Goal: Information Seeking & Learning: Learn about a topic

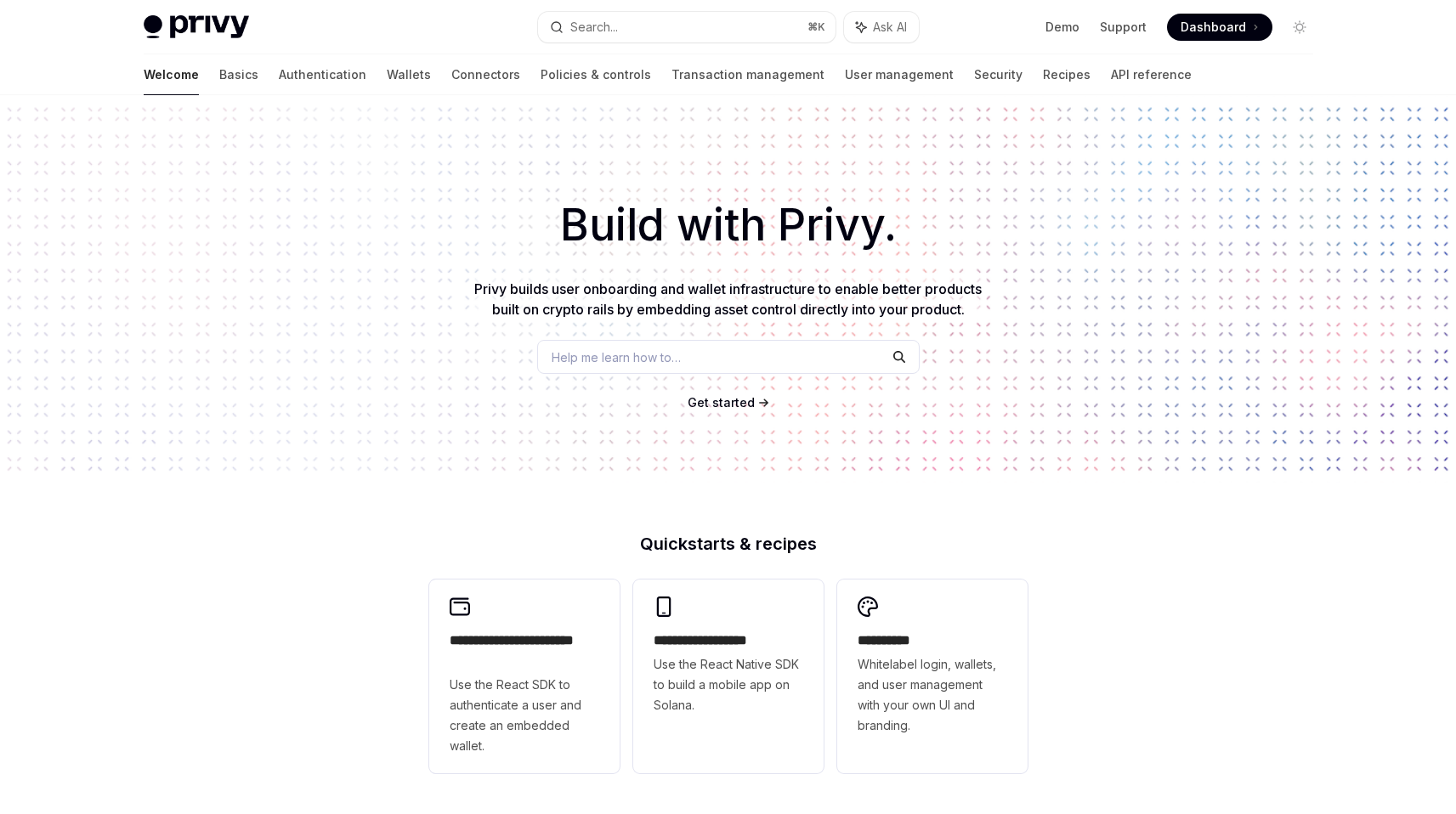
scroll to position [32, 0]
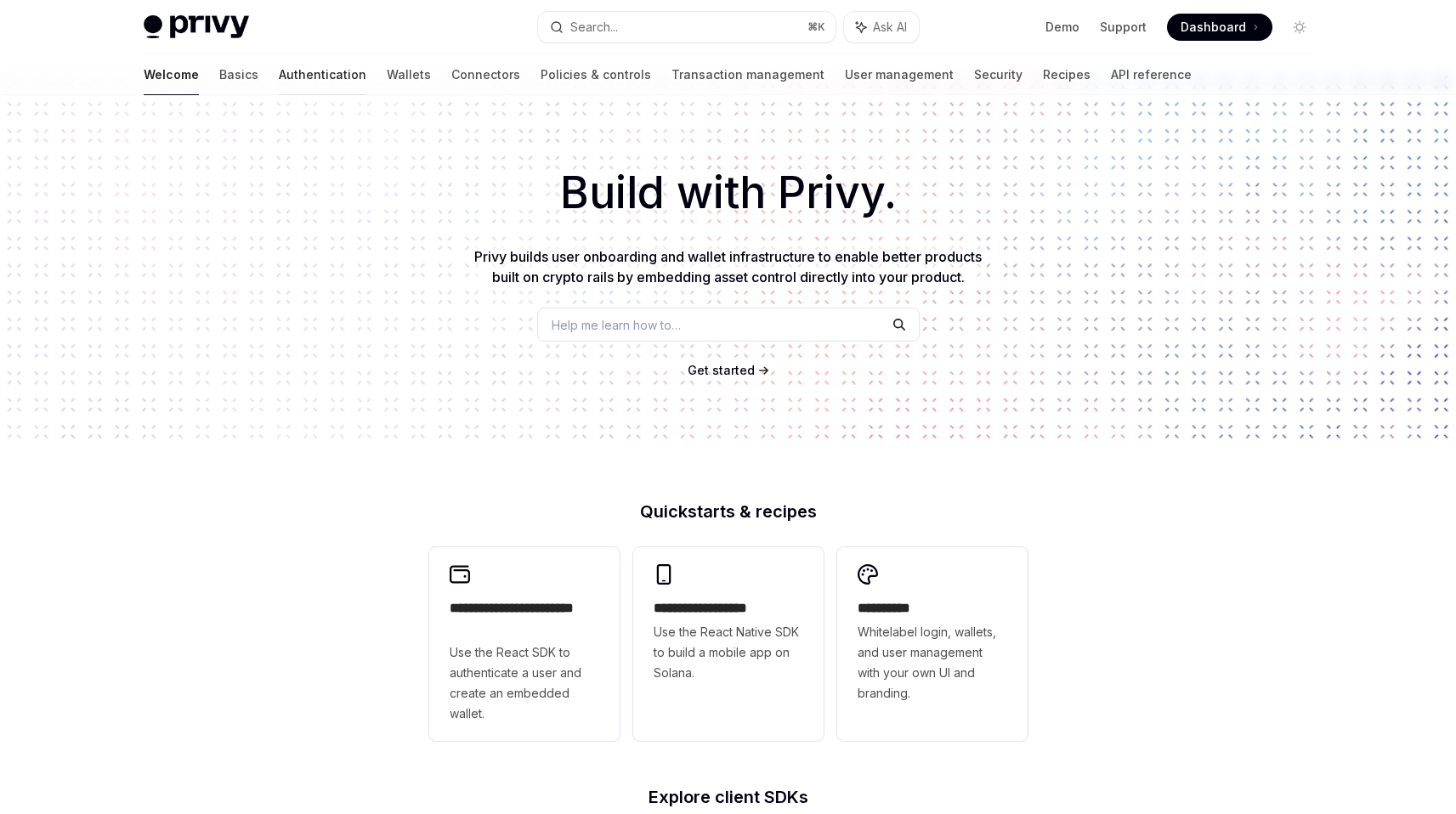
click at [279, 80] on link "Authentication" at bounding box center [323, 74] width 88 height 41
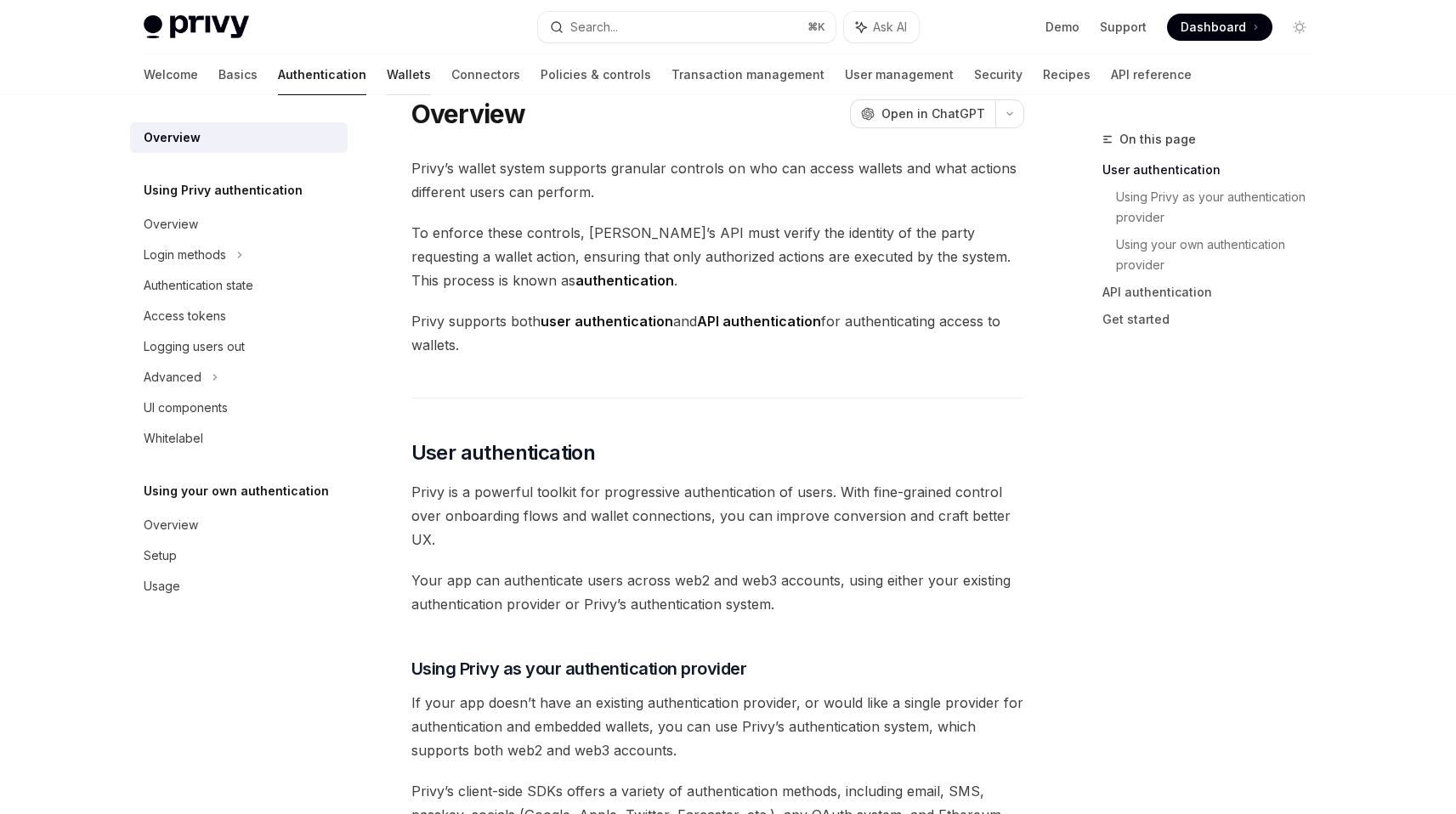
click at [387, 55] on link "Wallets" at bounding box center [409, 74] width 44 height 41
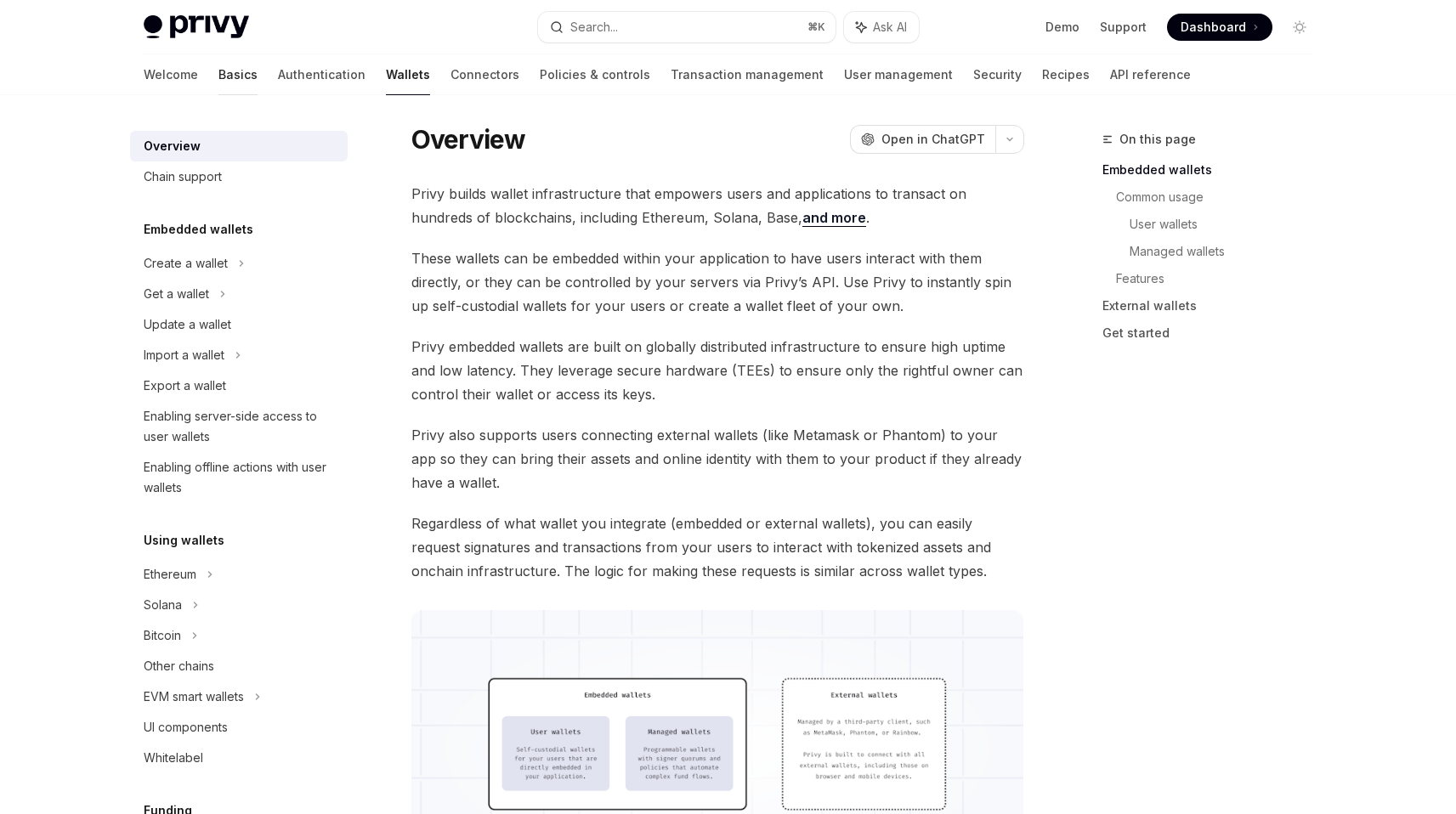
click at [218, 58] on link "Basics" at bounding box center [237, 74] width 39 height 41
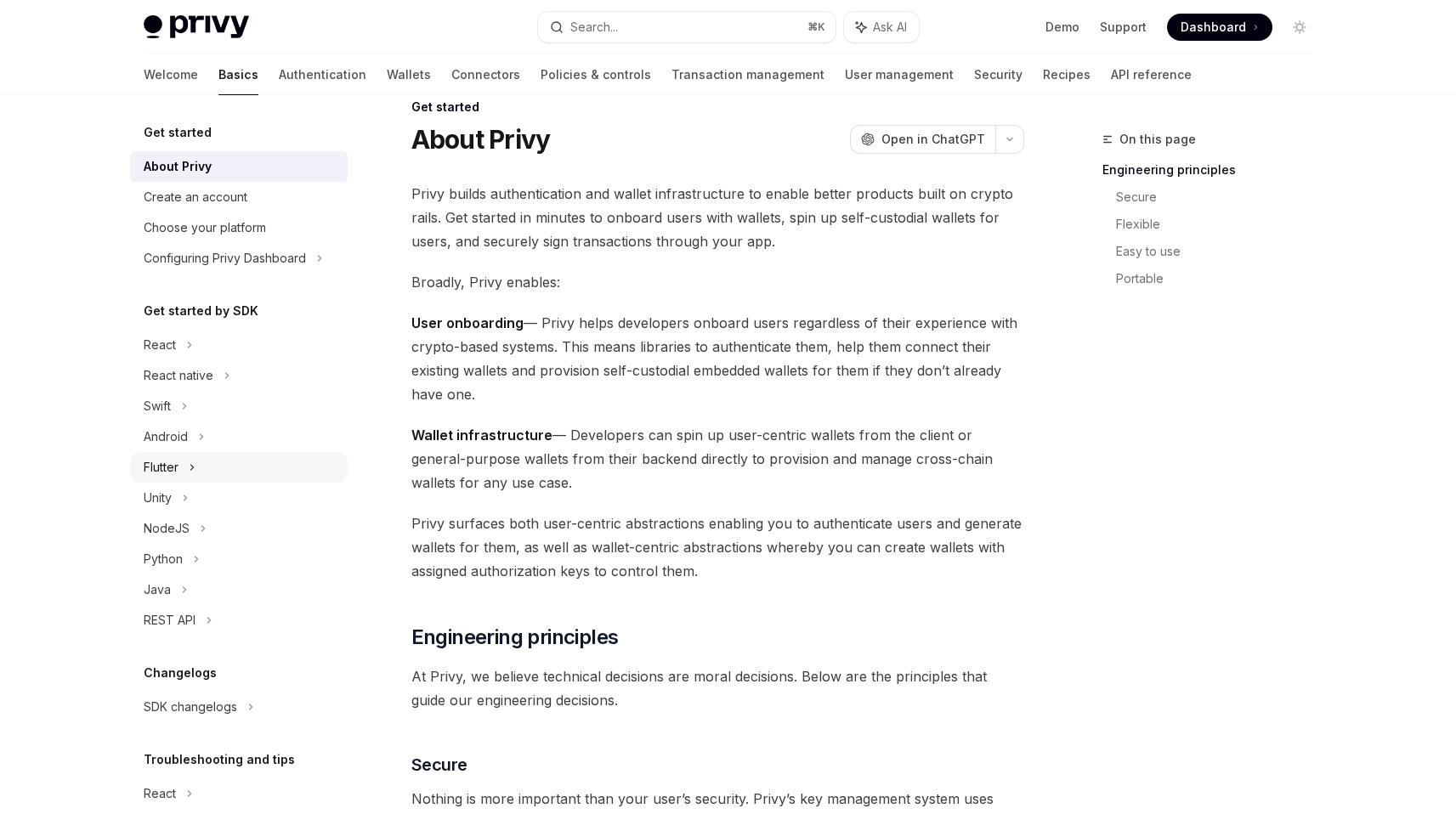
click at [192, 473] on icon at bounding box center [192, 468] width 6 height 20
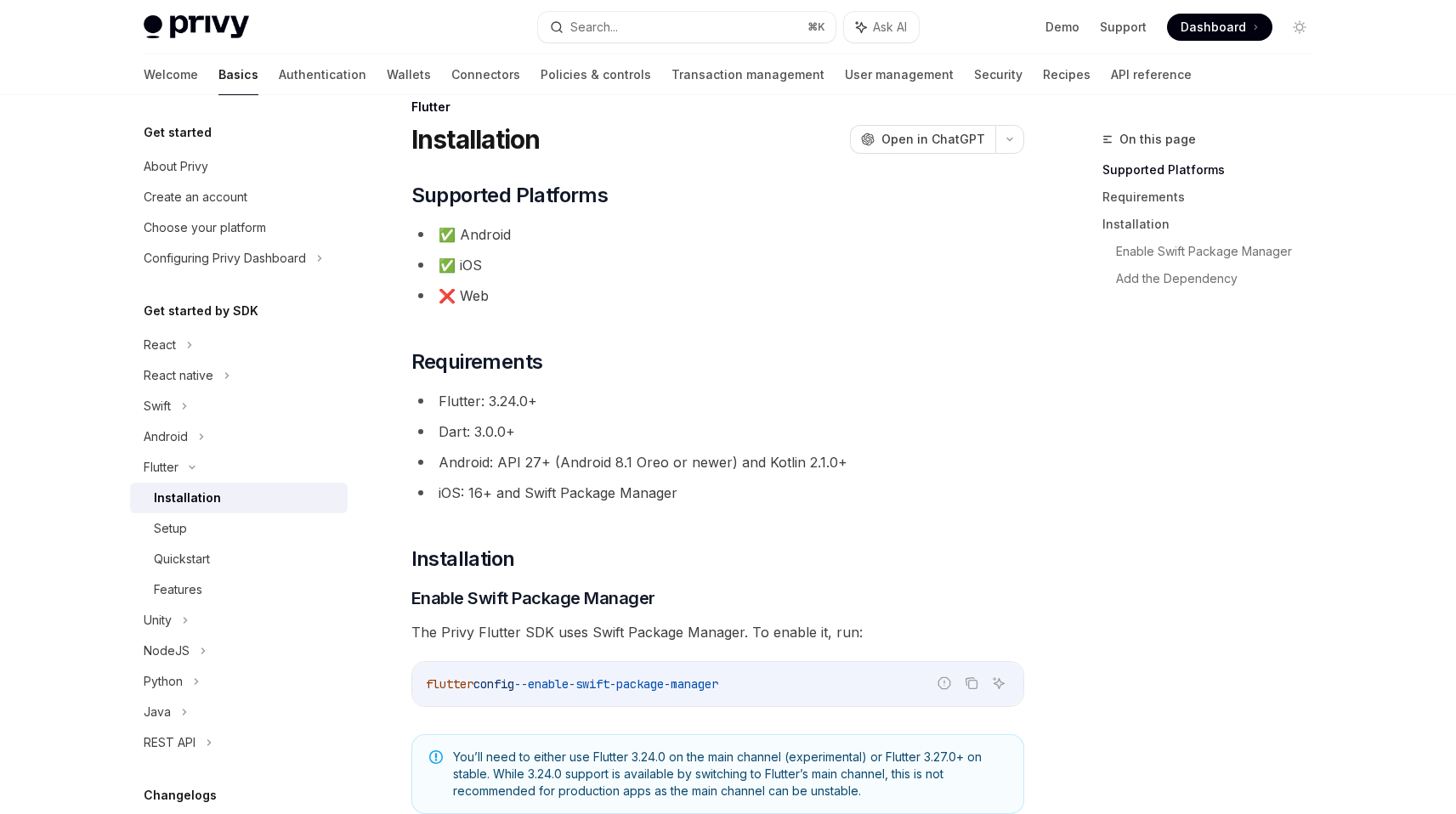
click at [212, 491] on div "Installation" at bounding box center [187, 498] width 67 height 20
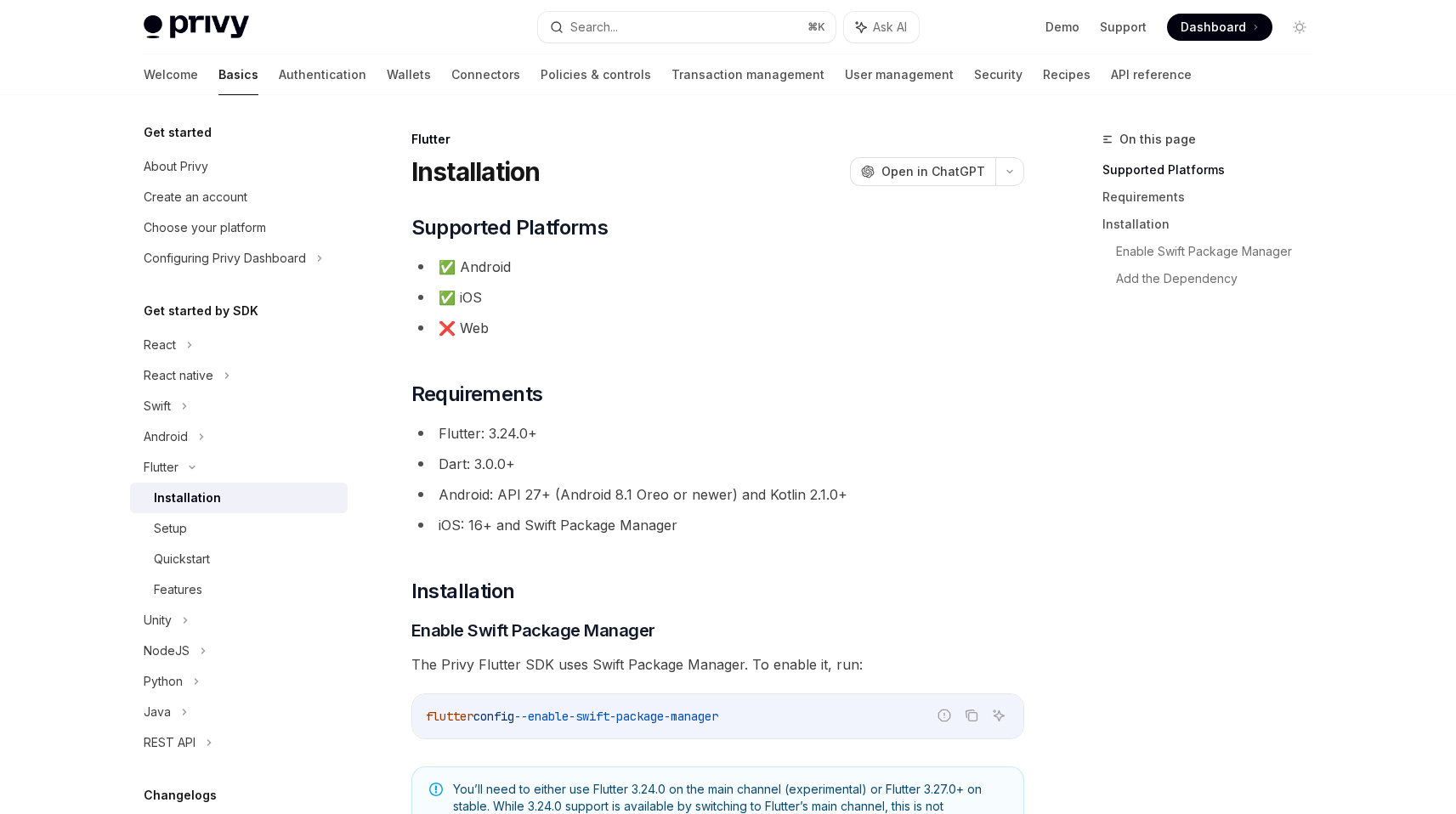
scroll to position [37, 0]
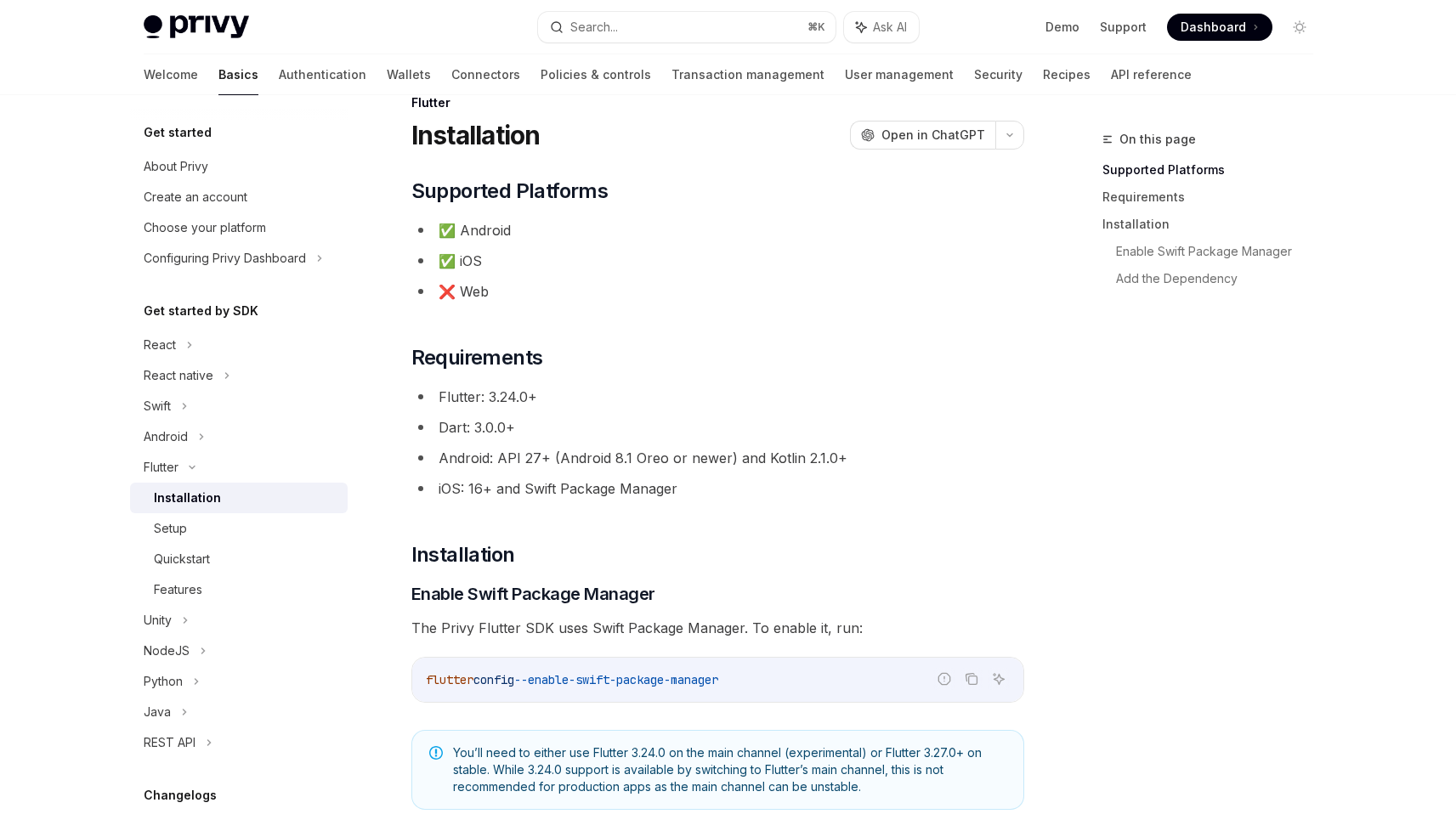
click at [665, 463] on li "Android: API 27+ (Android 8.1 Oreo or newer) and Kotlin 2.1.0+" at bounding box center [718, 458] width 613 height 24
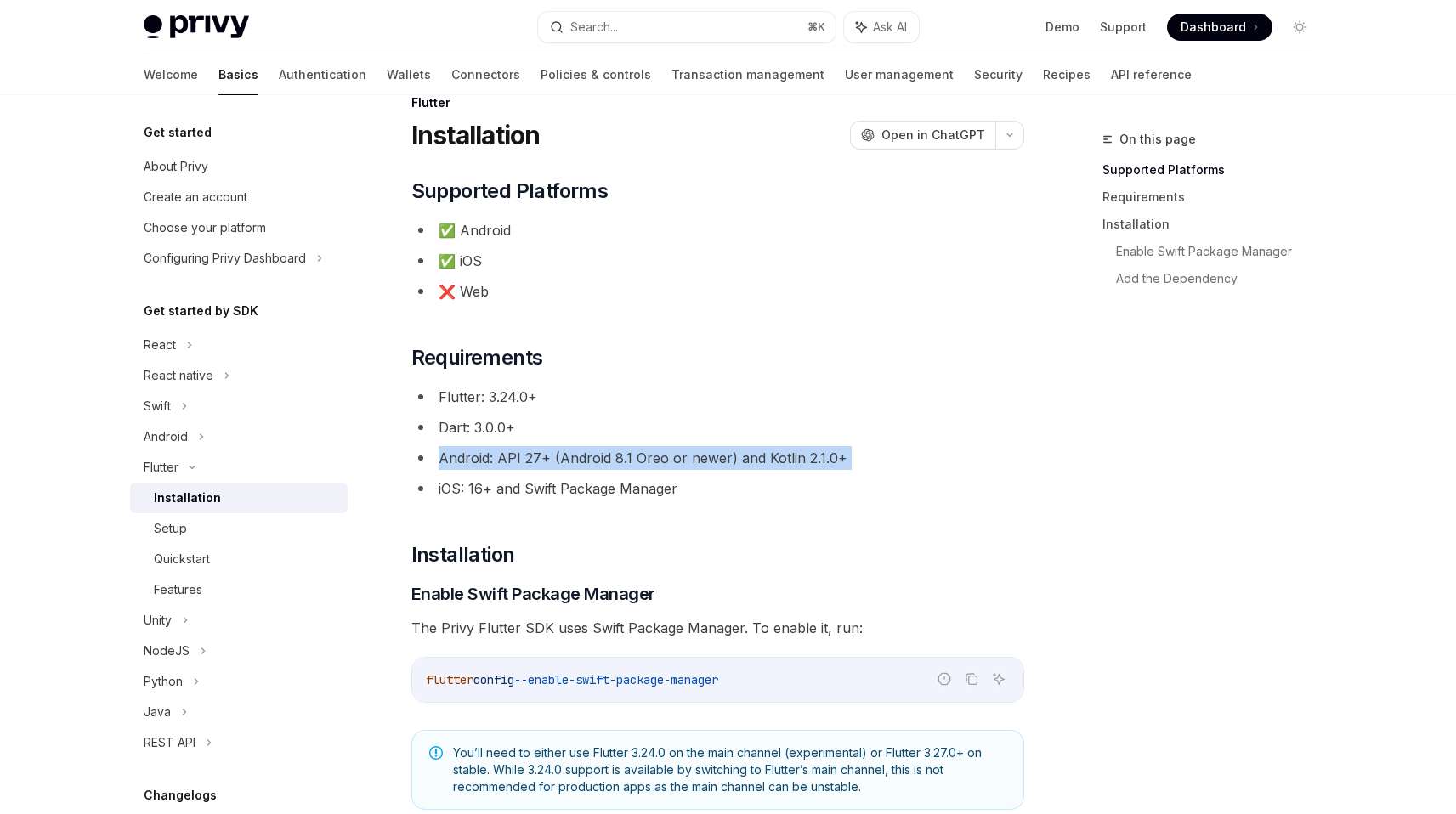
click at [665, 463] on li "Android: API 27+ (Android 8.1 Oreo or newer) and Kotlin 2.1.0+" at bounding box center [718, 458] width 613 height 24
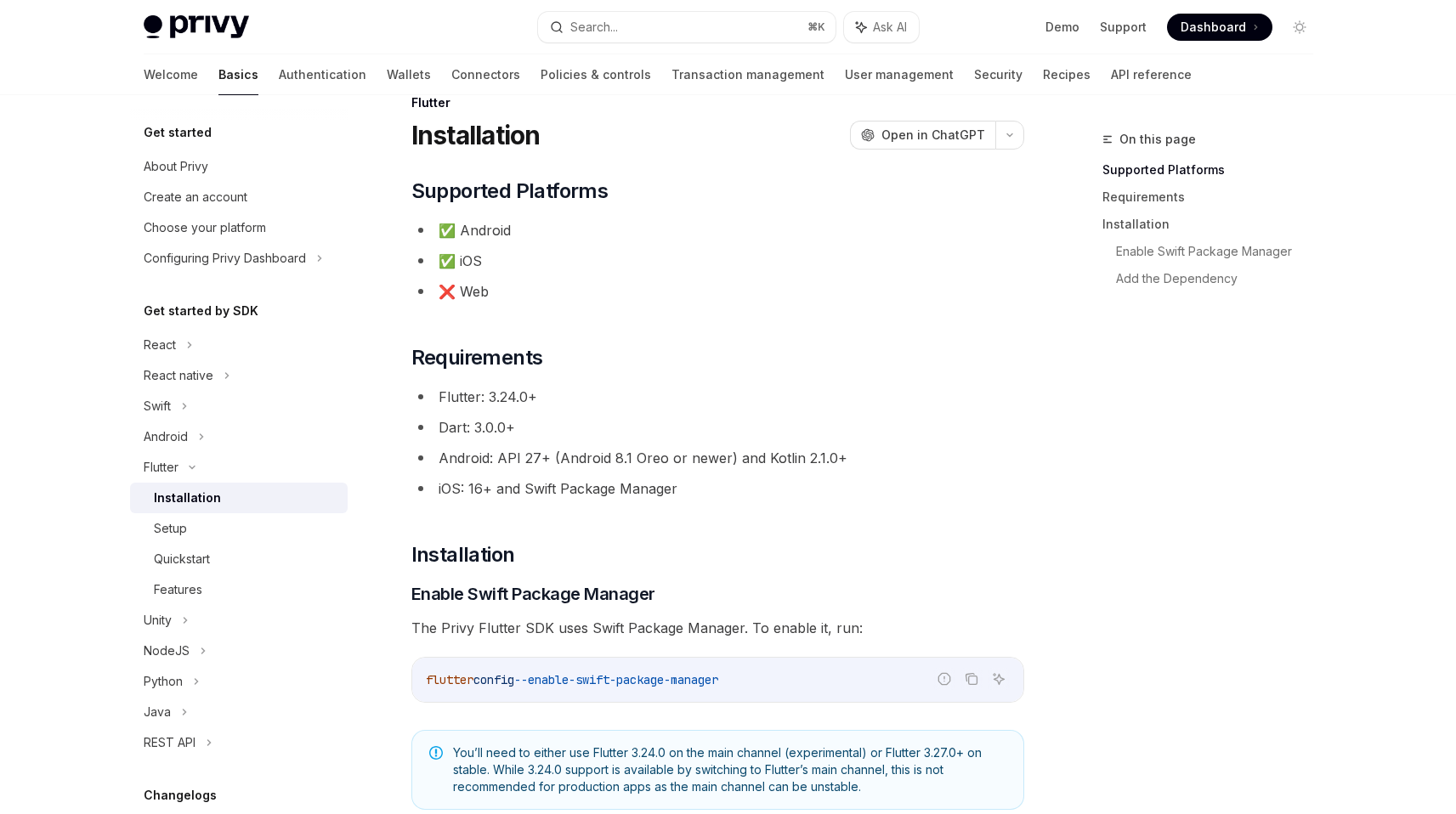
click at [656, 485] on li "iOS: 16+ and Swift Package Manager" at bounding box center [718, 489] width 613 height 24
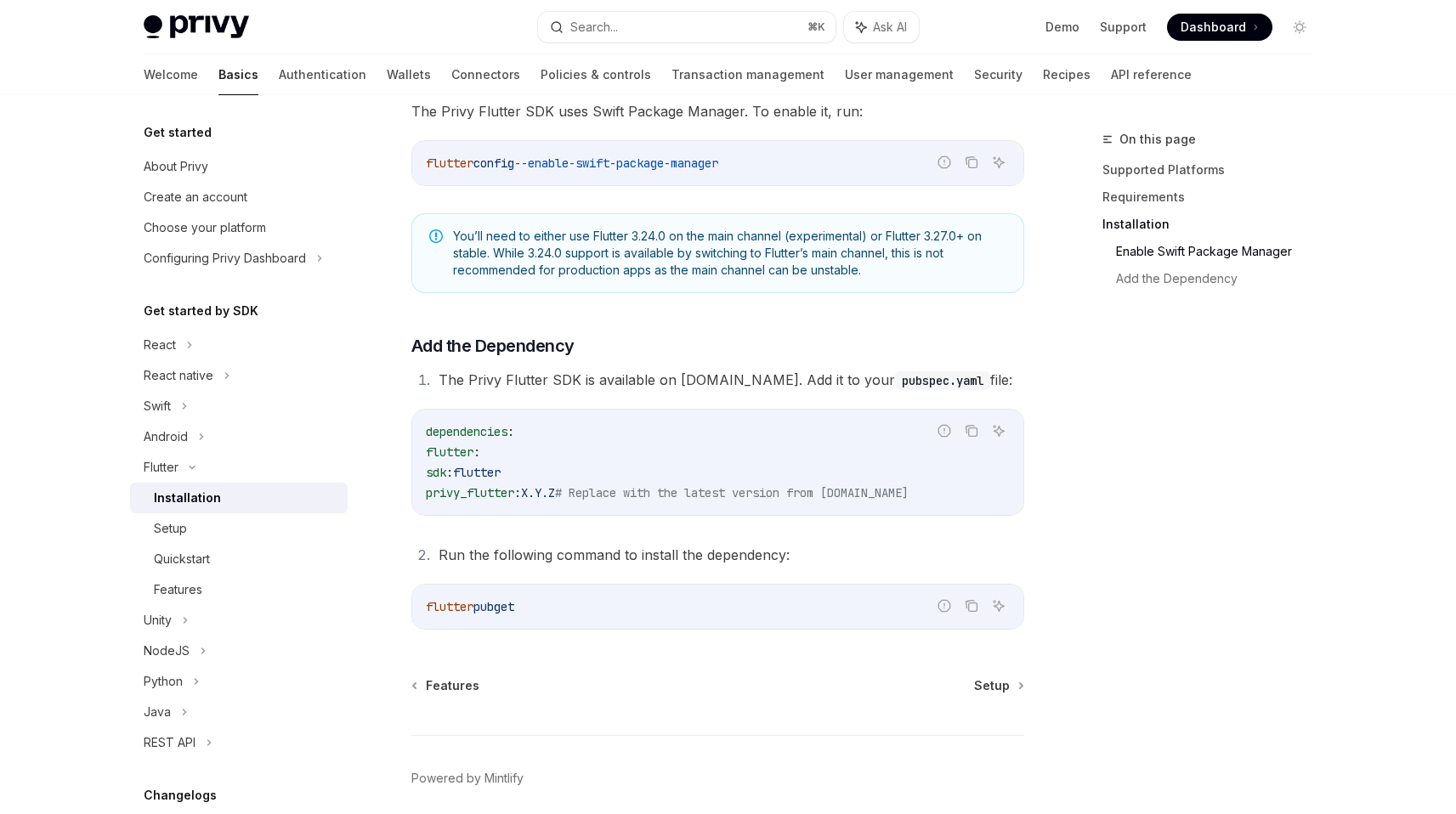
scroll to position [622, 0]
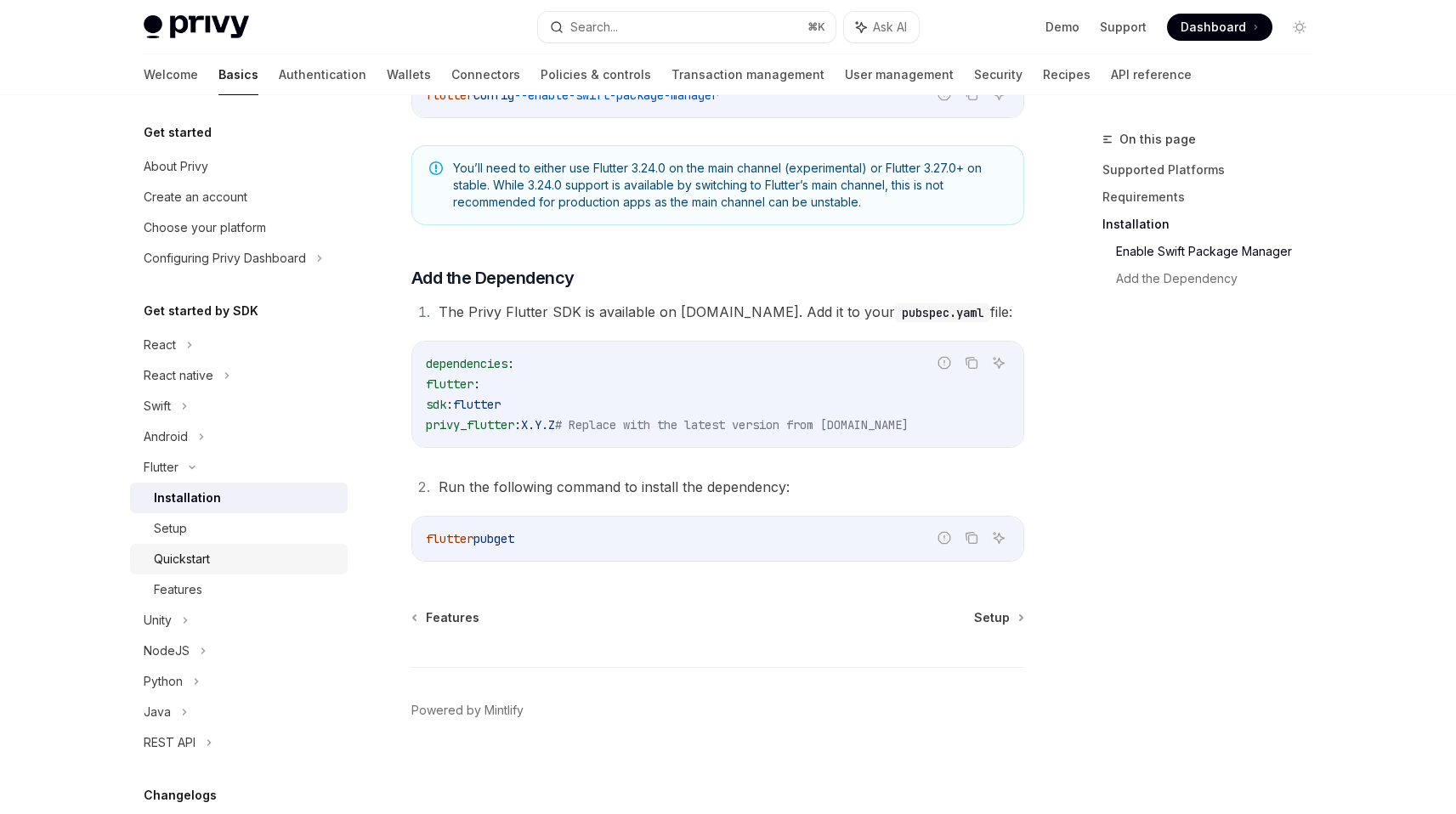
click at [204, 552] on div "Quickstart" at bounding box center [182, 559] width 56 height 20
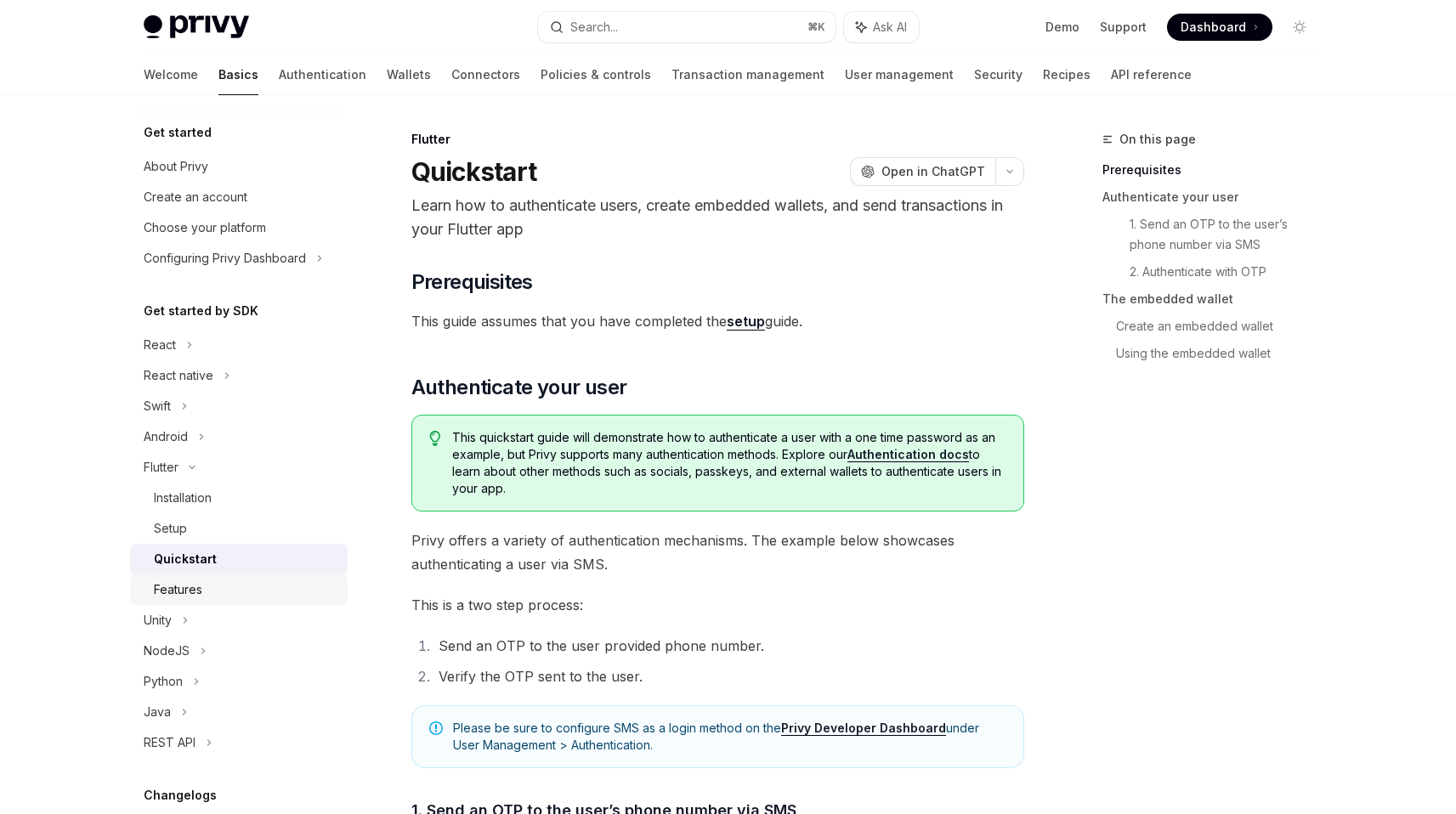
click at [207, 588] on div "Features" at bounding box center [246, 589] width 183 height 20
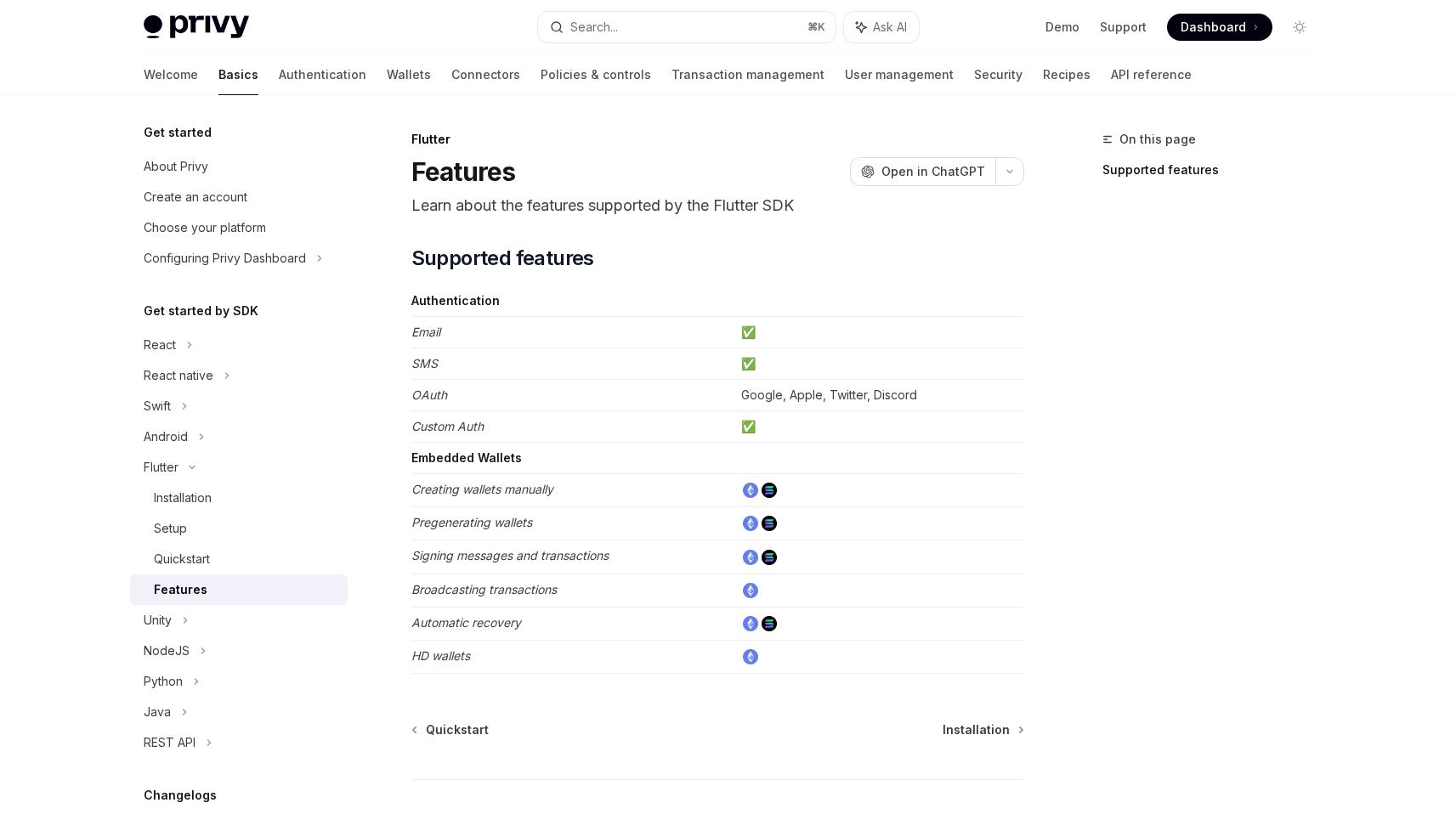
click at [186, 17] on img at bounding box center [196, 28] width 105 height 24
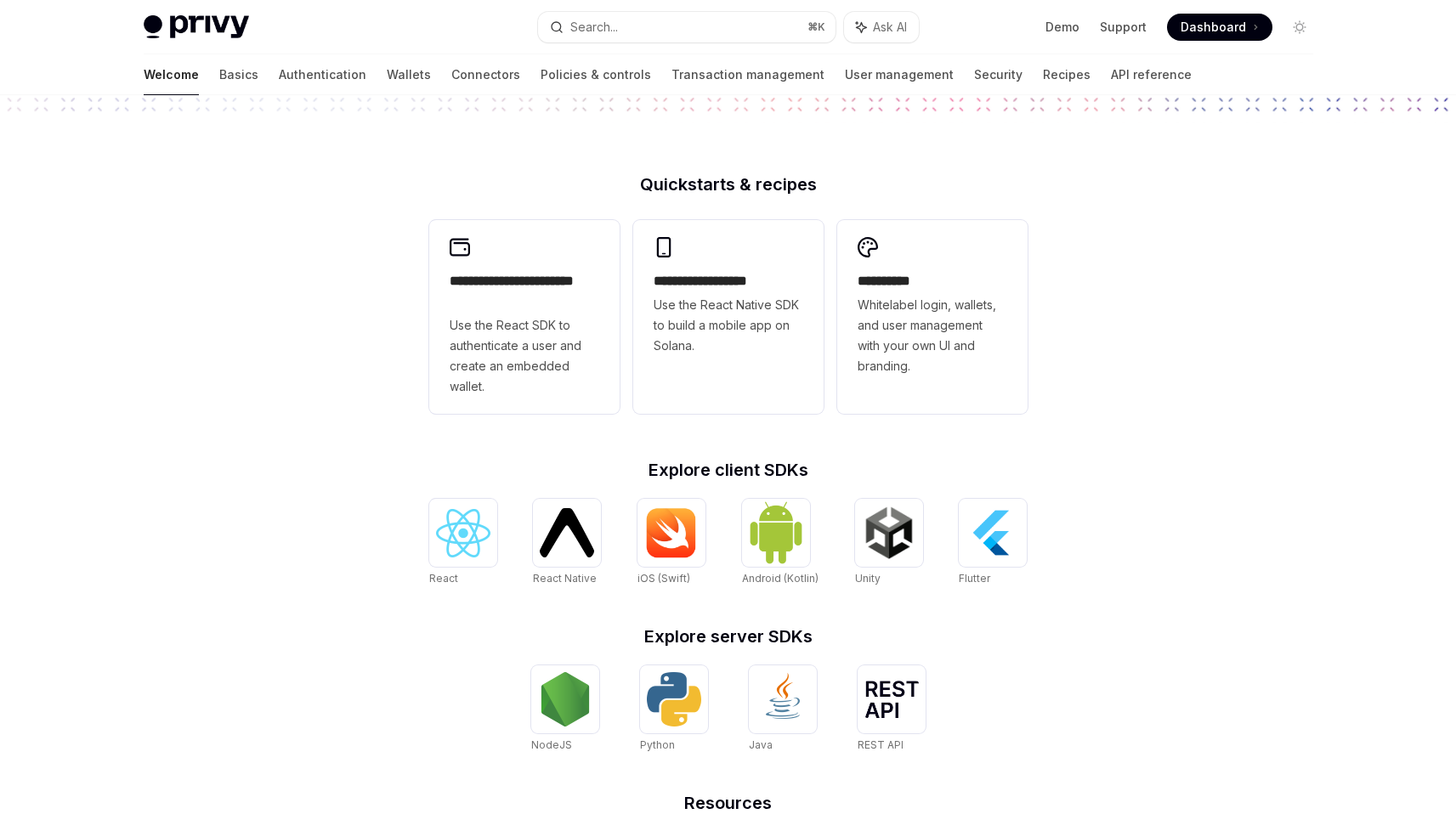
scroll to position [543, 0]
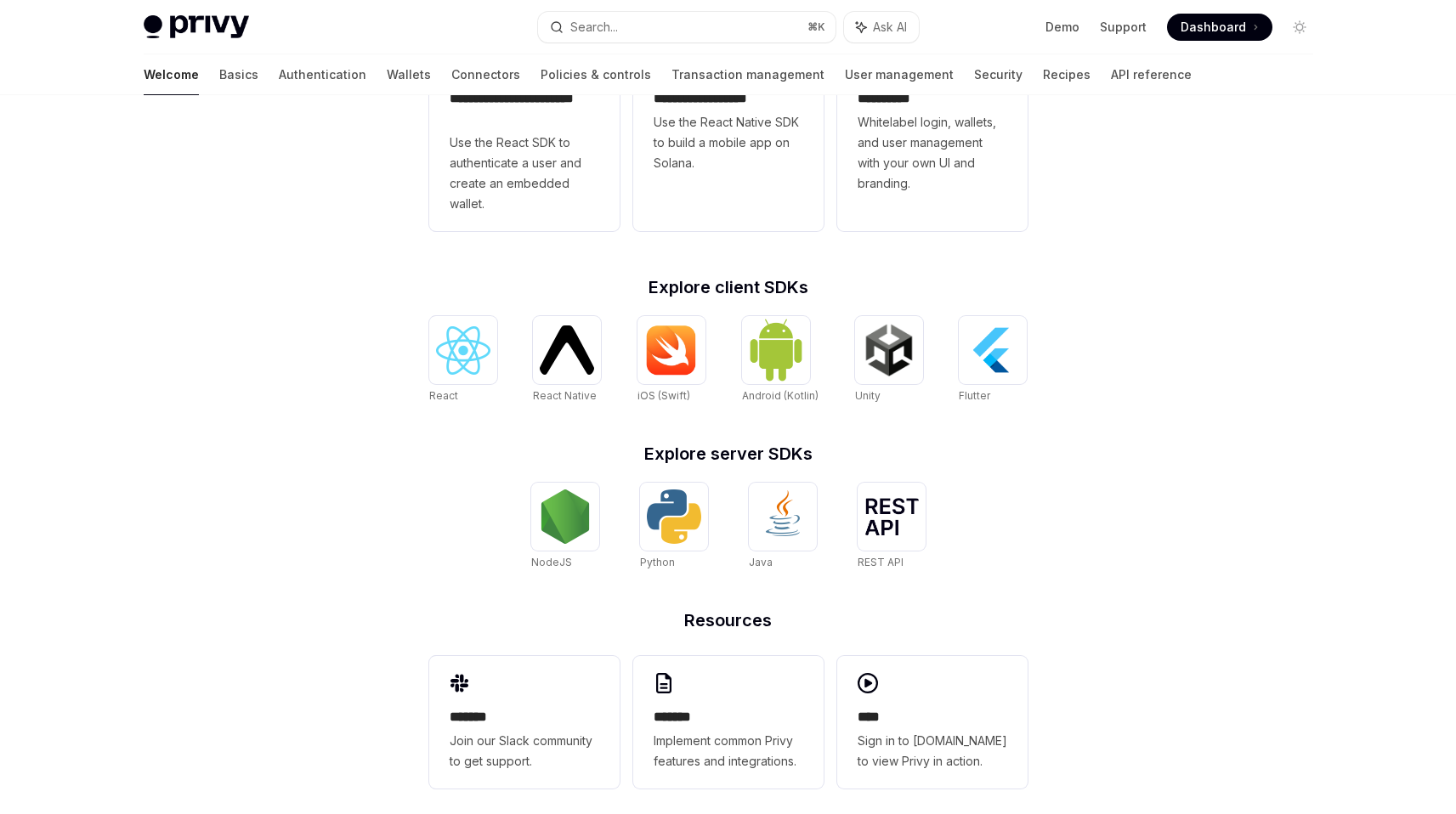
click at [806, 612] on h2 "Resources" at bounding box center [728, 621] width 599 height 17
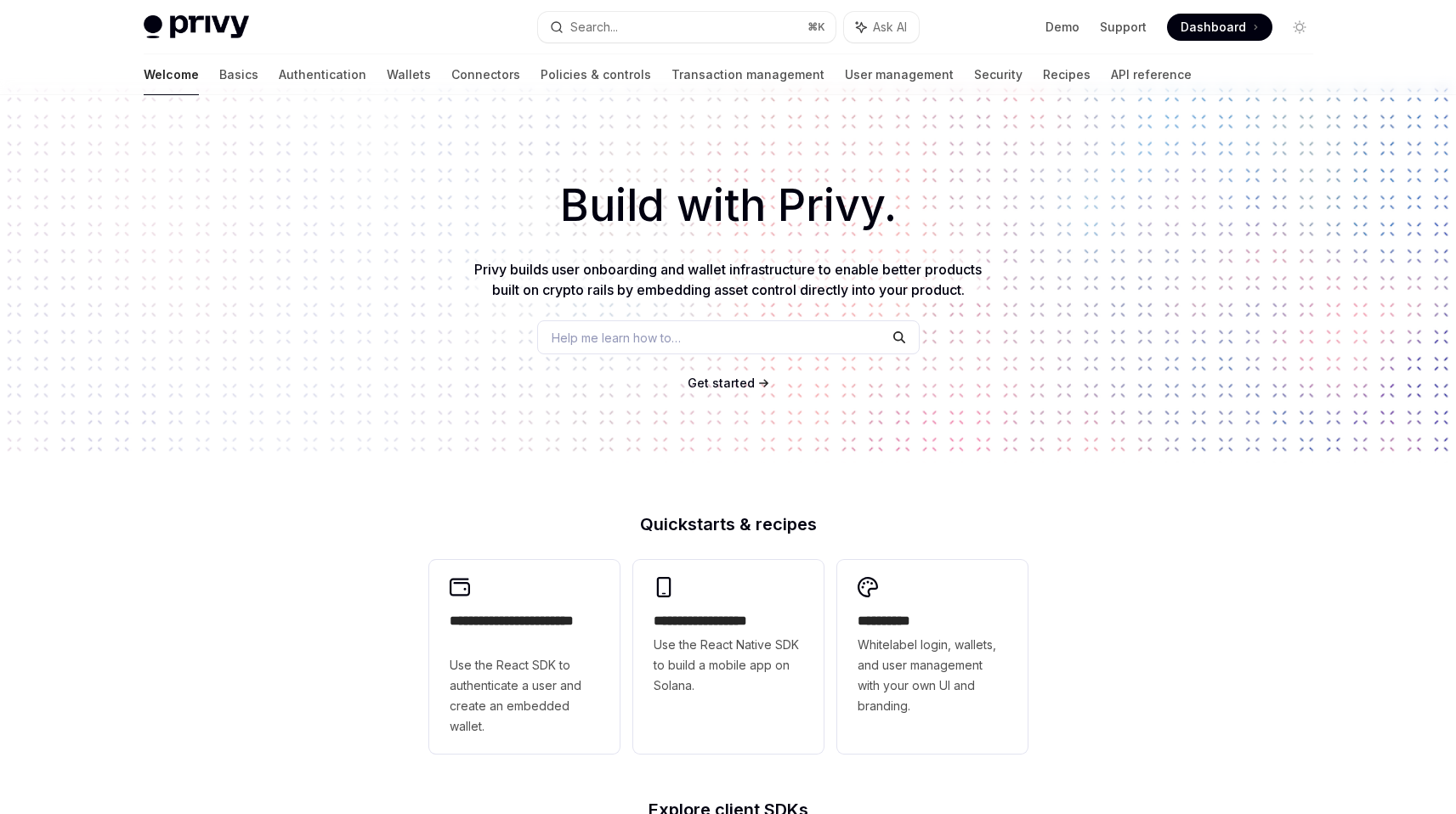
scroll to position [0, 0]
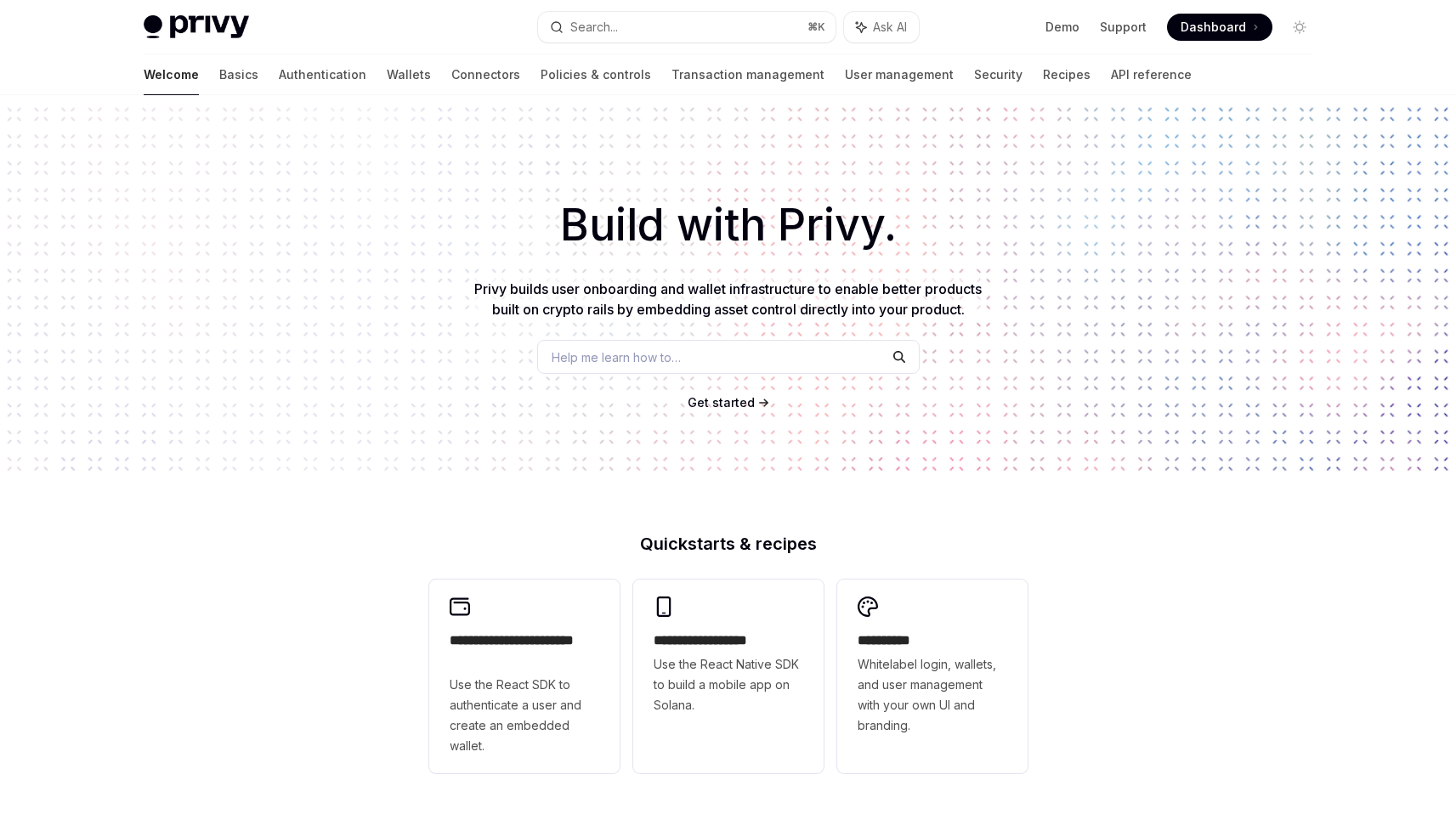
click at [1261, 26] on span at bounding box center [1219, 28] width 105 height 28
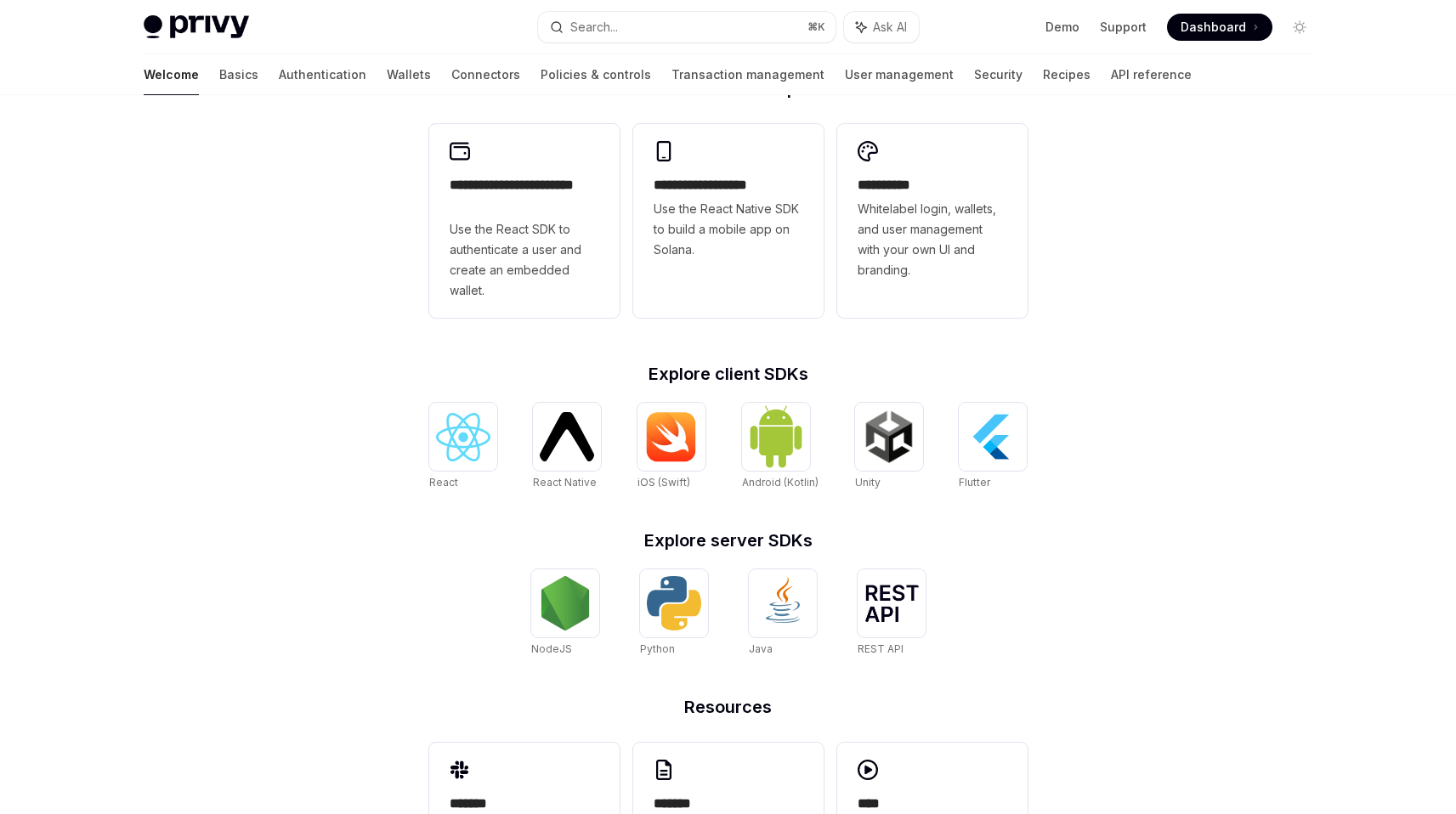
scroll to position [543, 0]
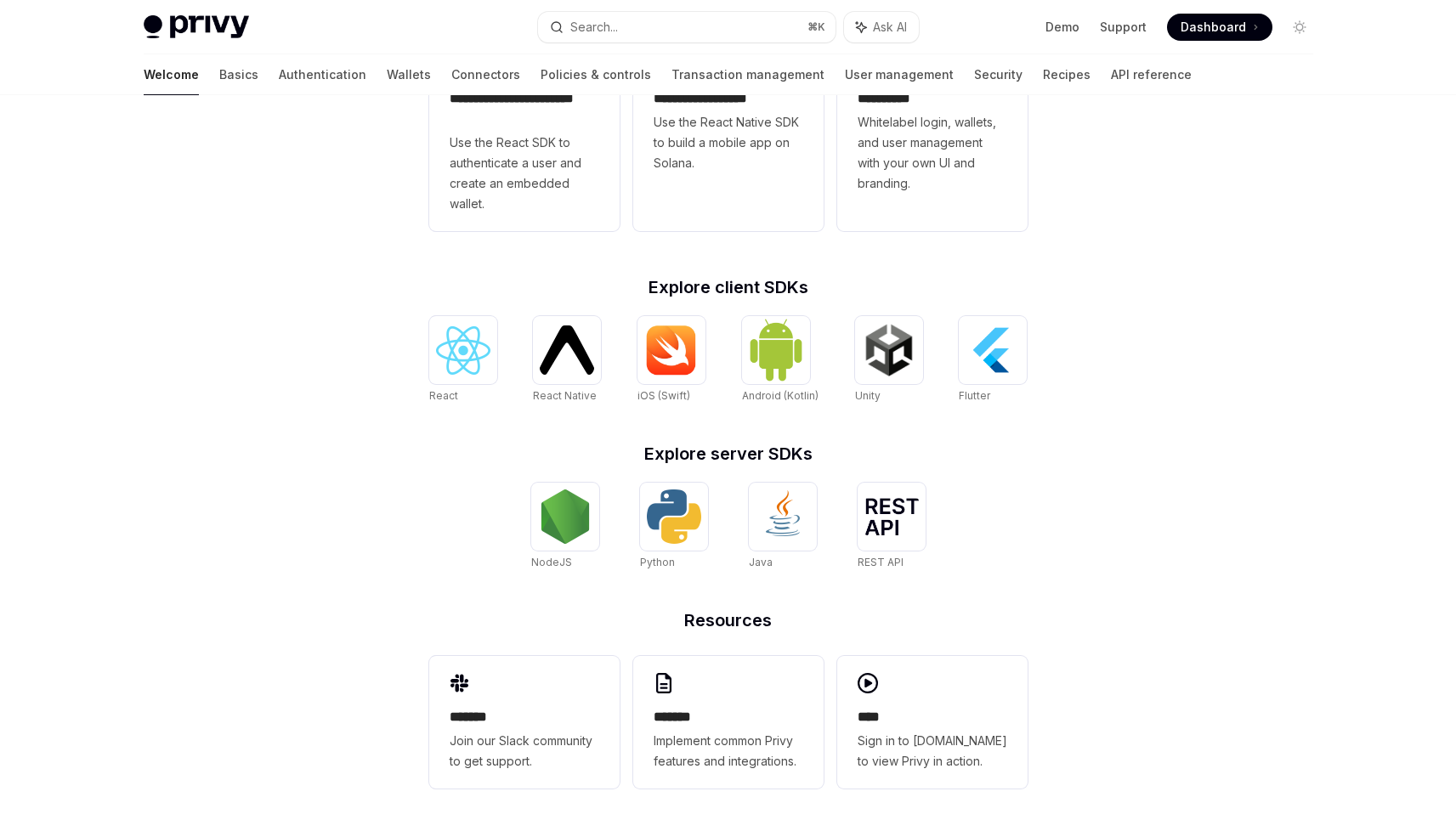
click at [702, 282] on h2 "Explore client SDKs" at bounding box center [728, 287] width 599 height 17
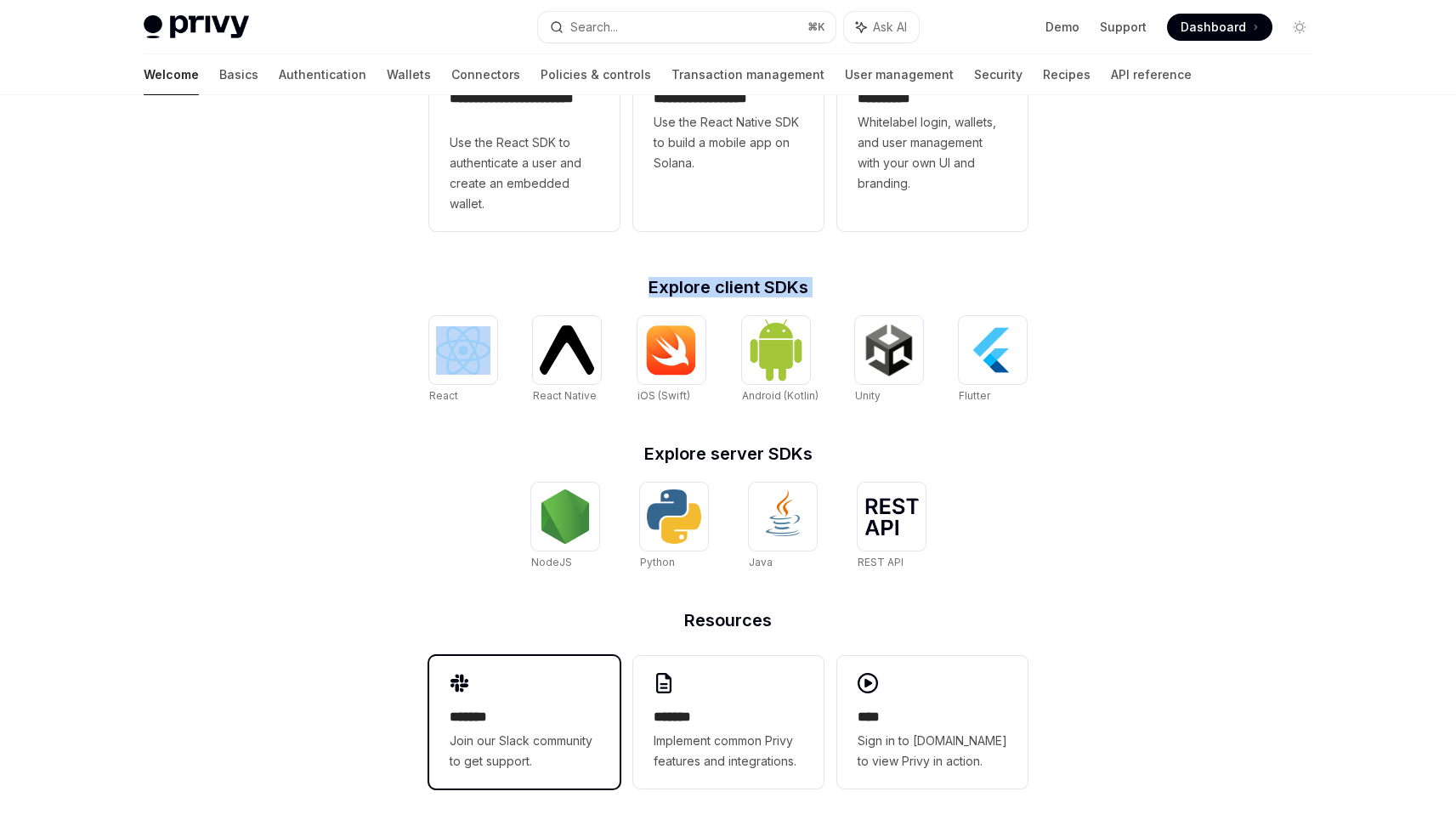
click at [556, 731] on span "Join our Slack community to get support." at bounding box center [524, 751] width 149 height 41
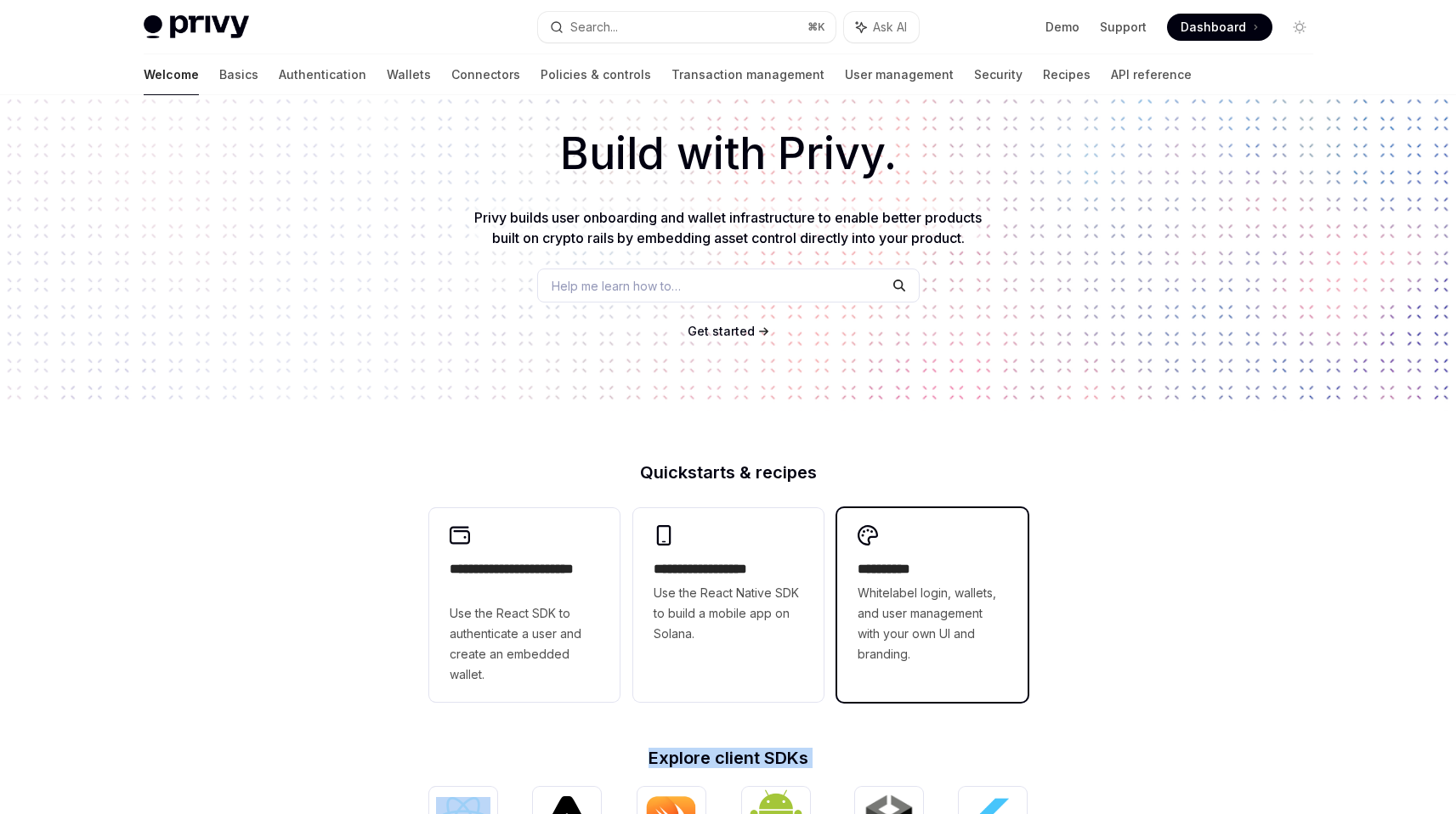
scroll to position [0, 0]
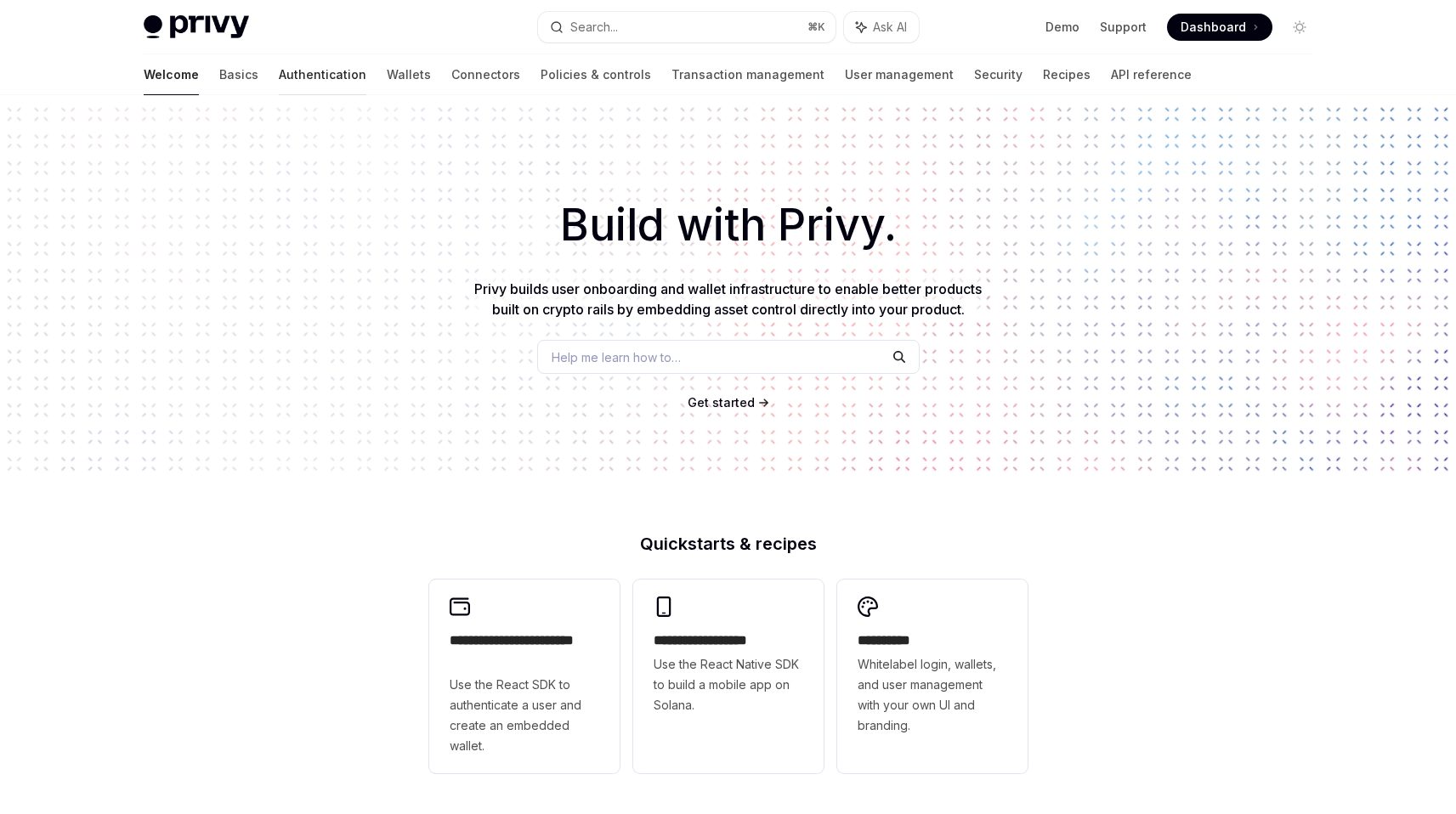
click at [279, 86] on link "Authentication" at bounding box center [323, 74] width 88 height 41
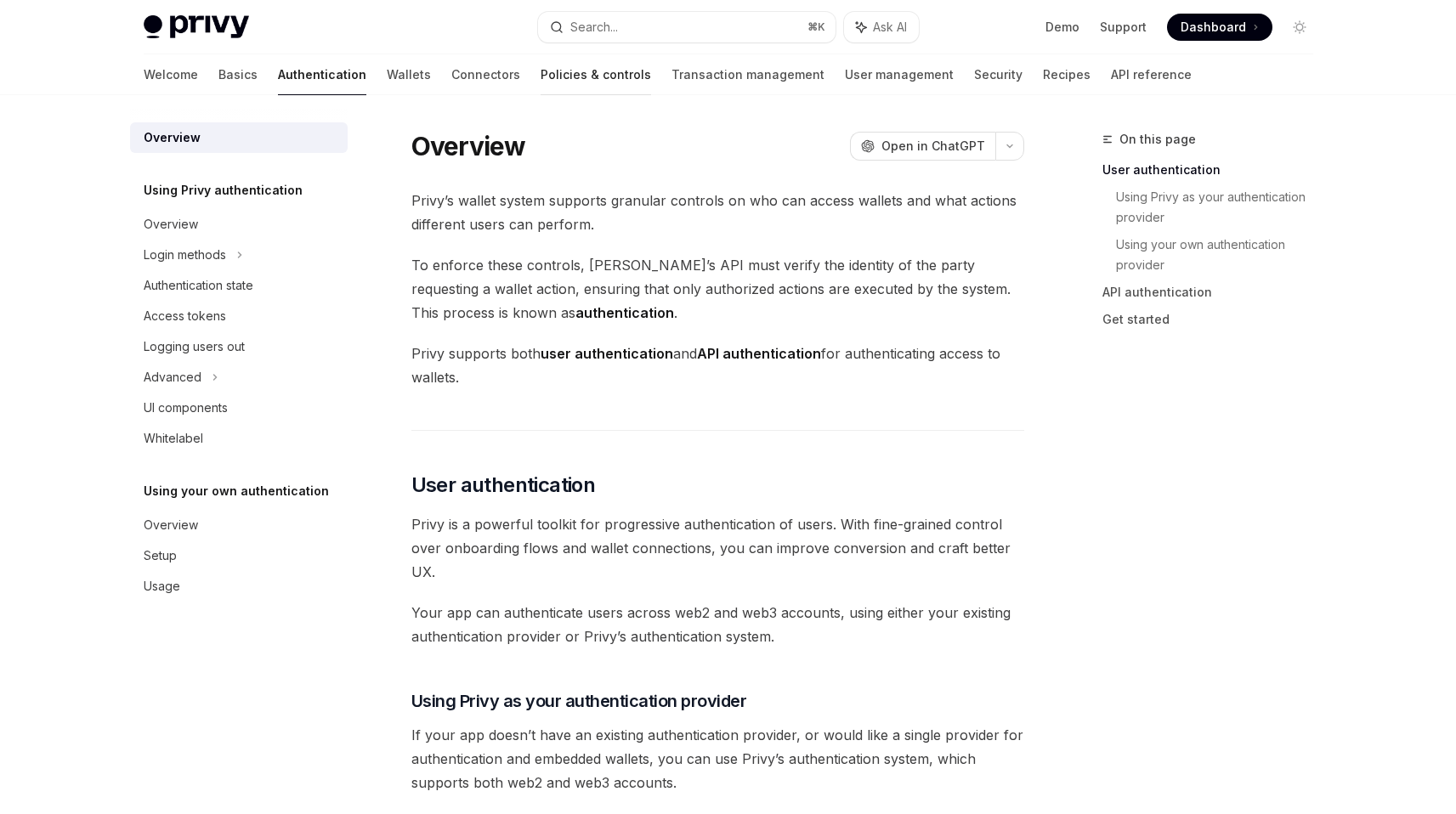
click at [541, 64] on link "Policies & controls" at bounding box center [596, 74] width 111 height 41
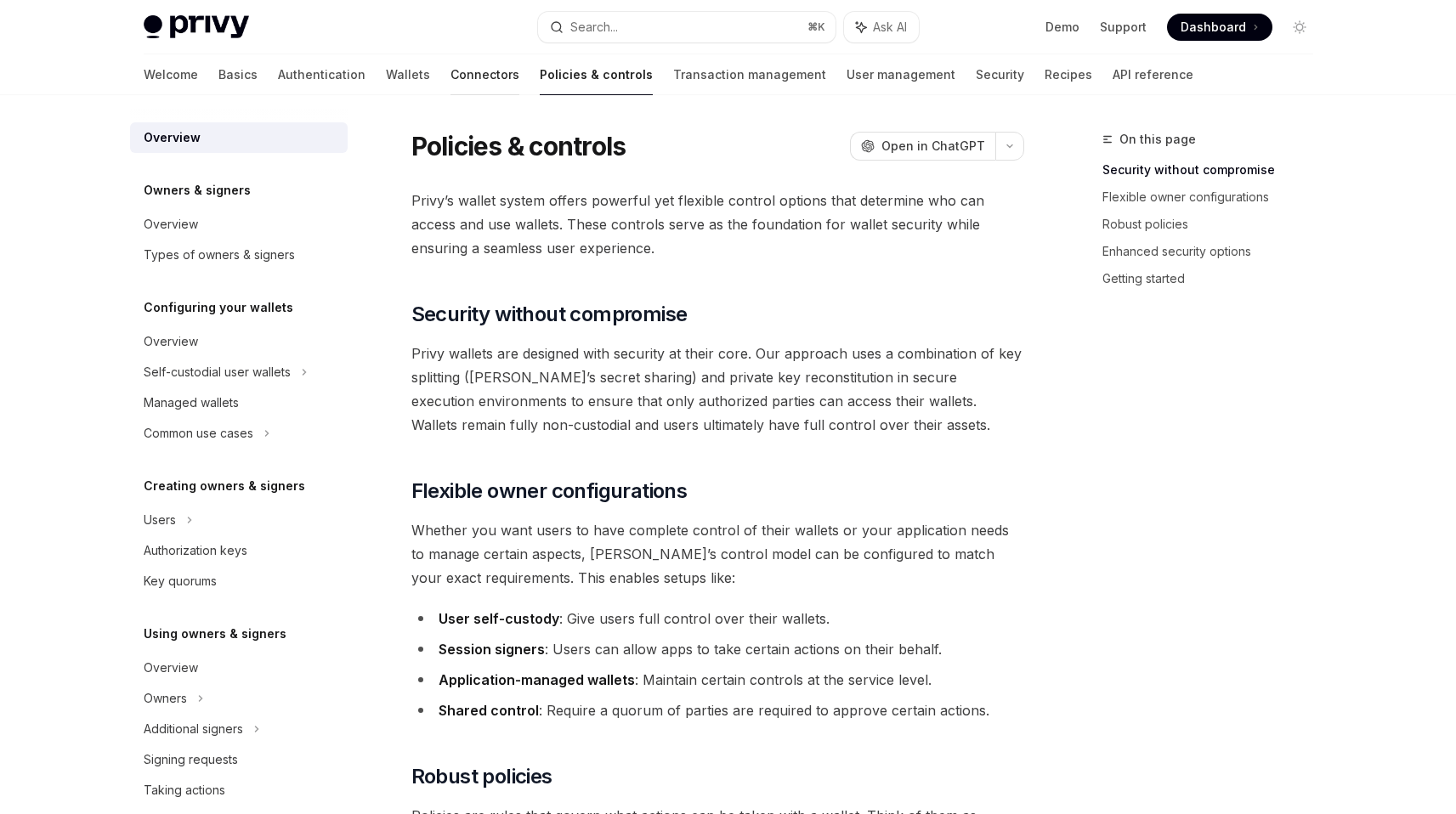
click at [450, 83] on link "Connectors" at bounding box center [484, 74] width 69 height 41
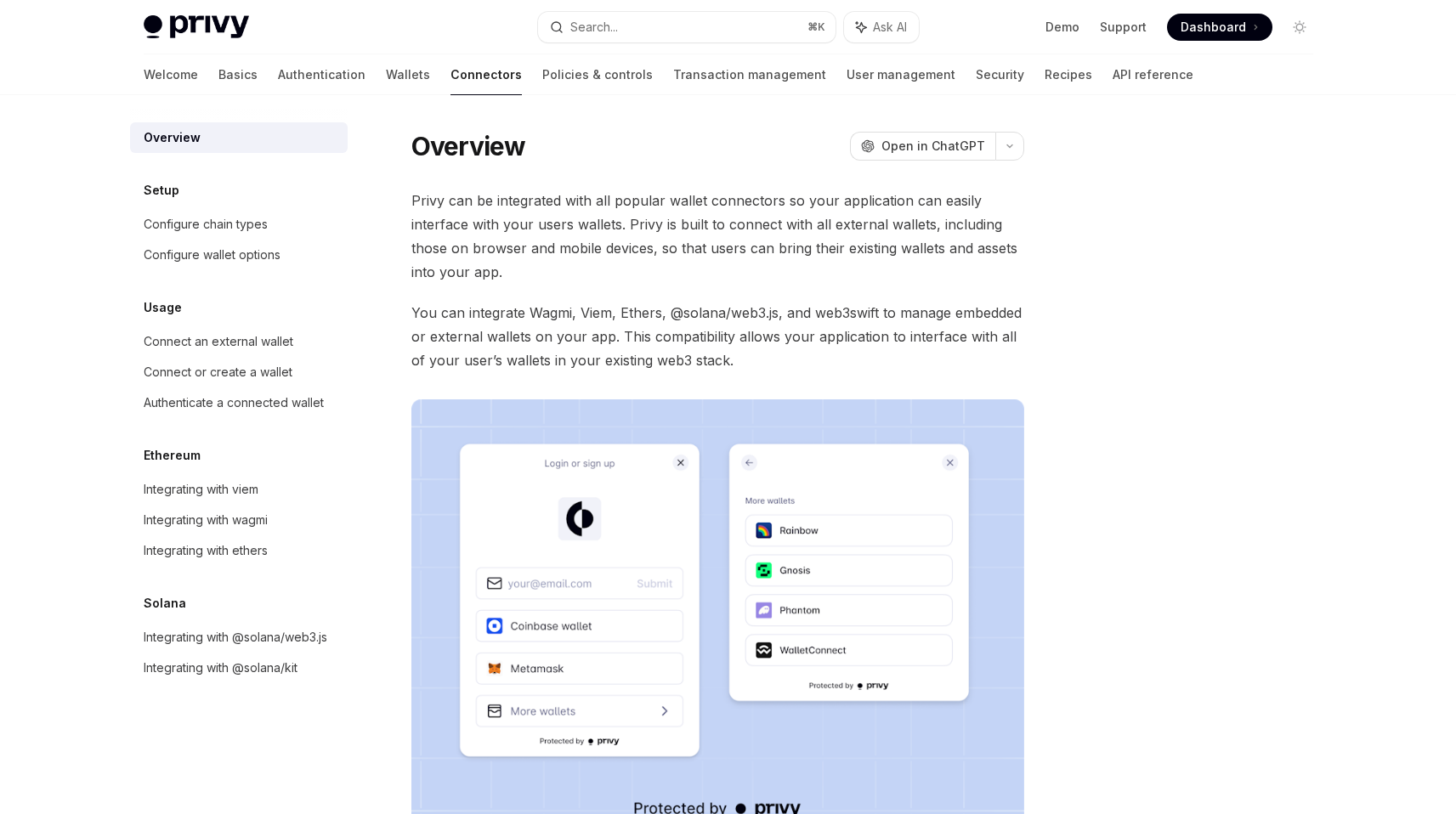
scroll to position [10, 0]
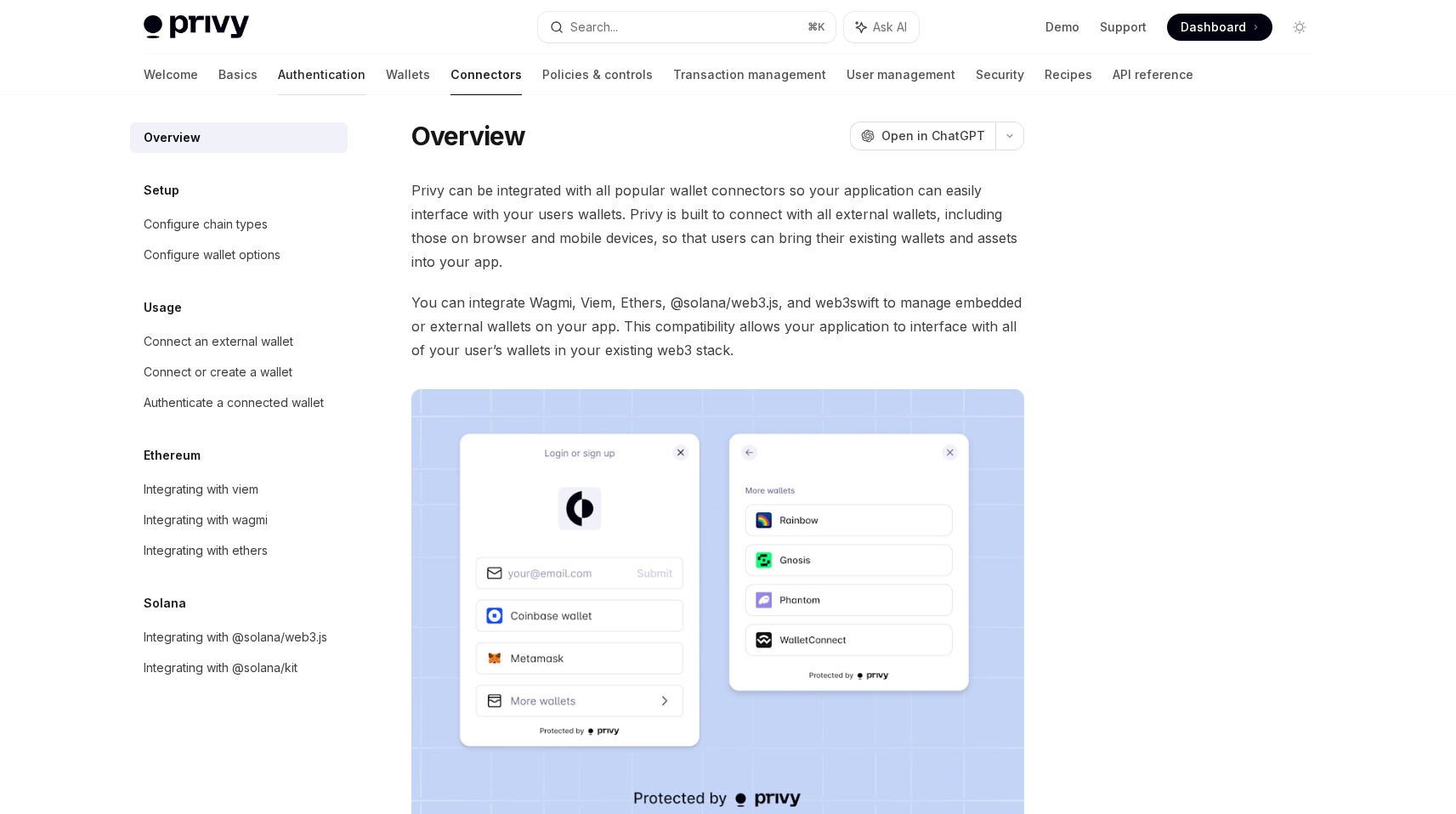
click at [278, 76] on link "Authentication" at bounding box center [322, 74] width 88 height 41
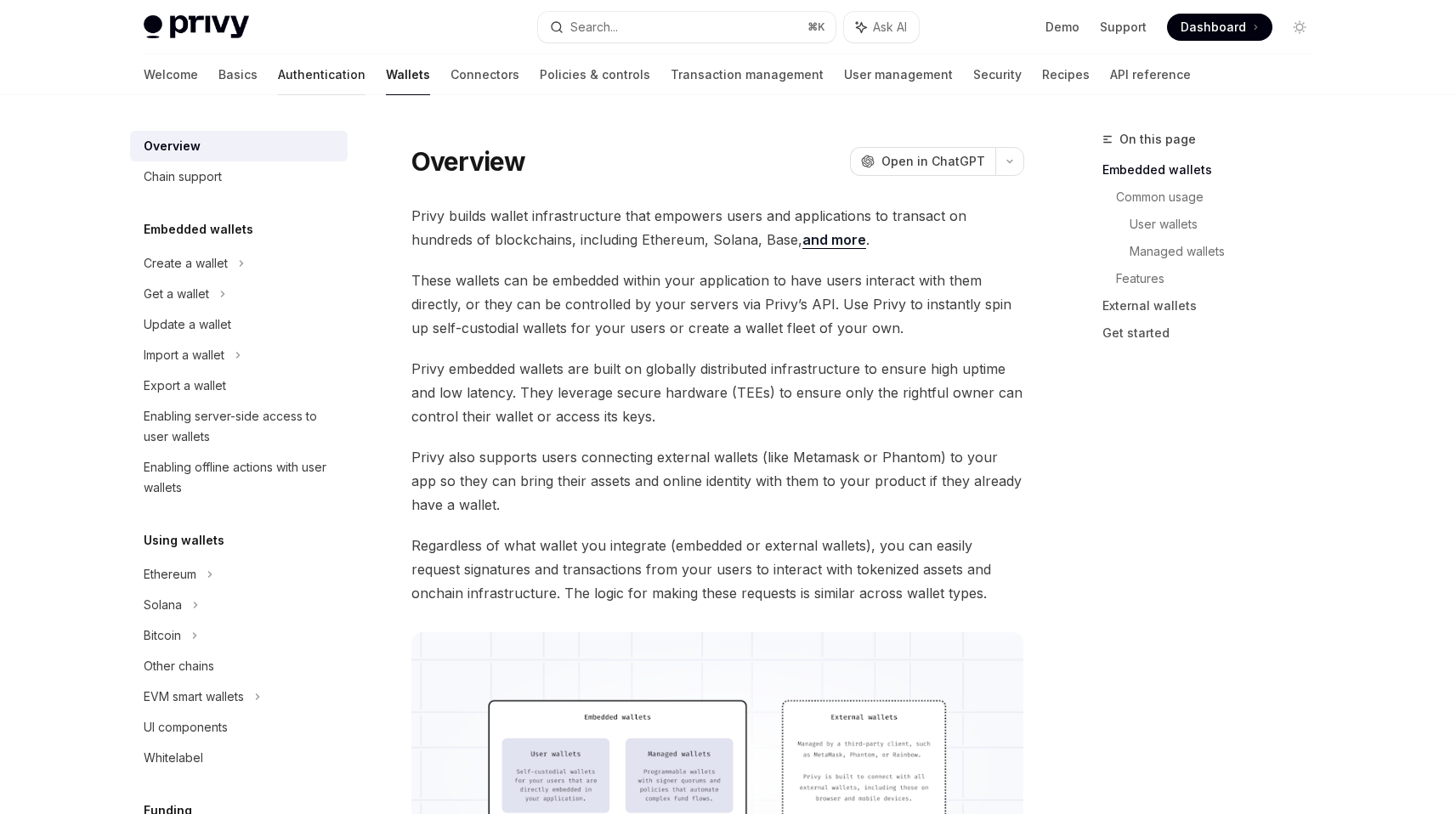
click at [278, 63] on link "Authentication" at bounding box center [322, 74] width 88 height 41
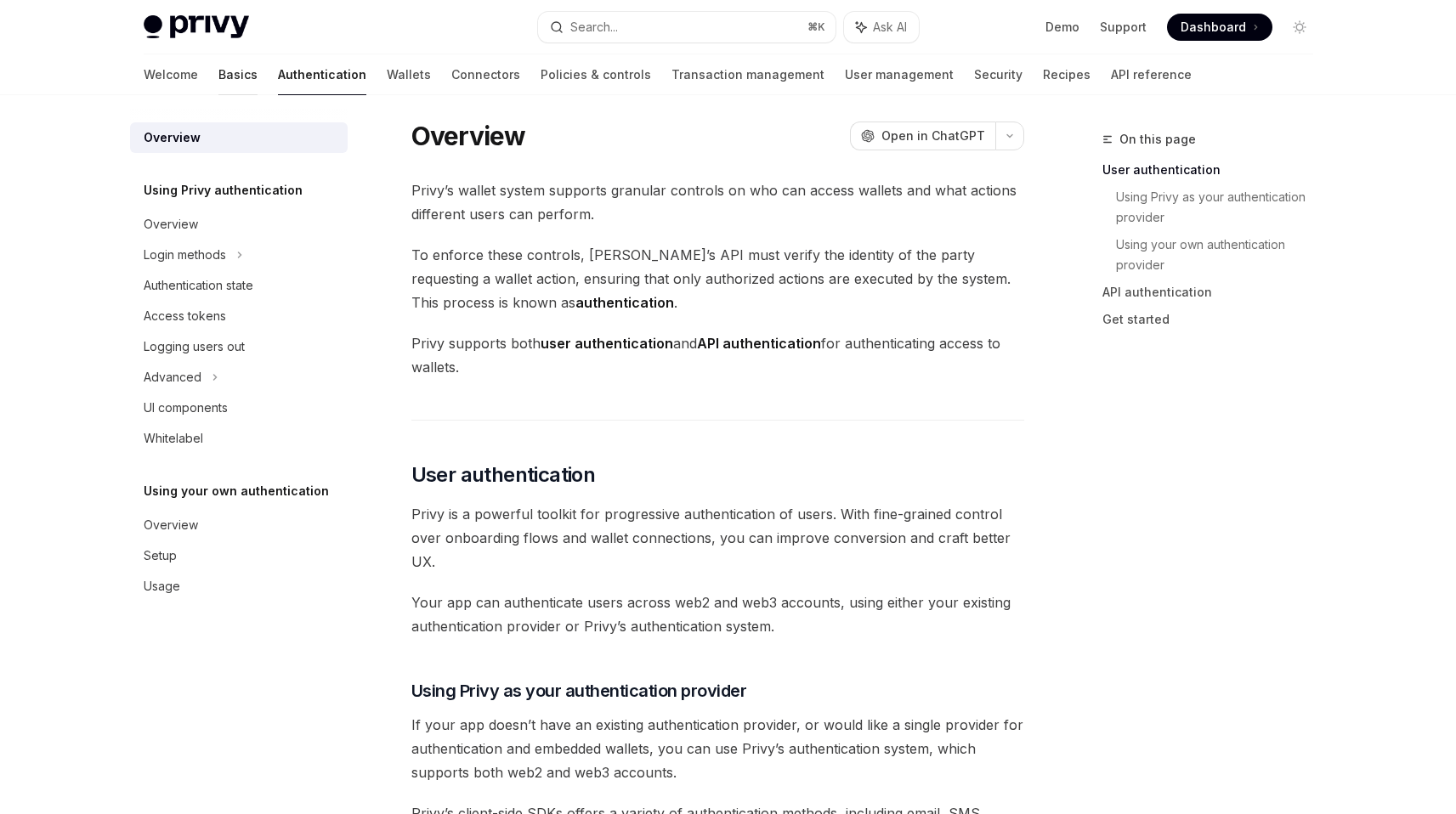
click at [218, 74] on link "Basics" at bounding box center [237, 74] width 39 height 41
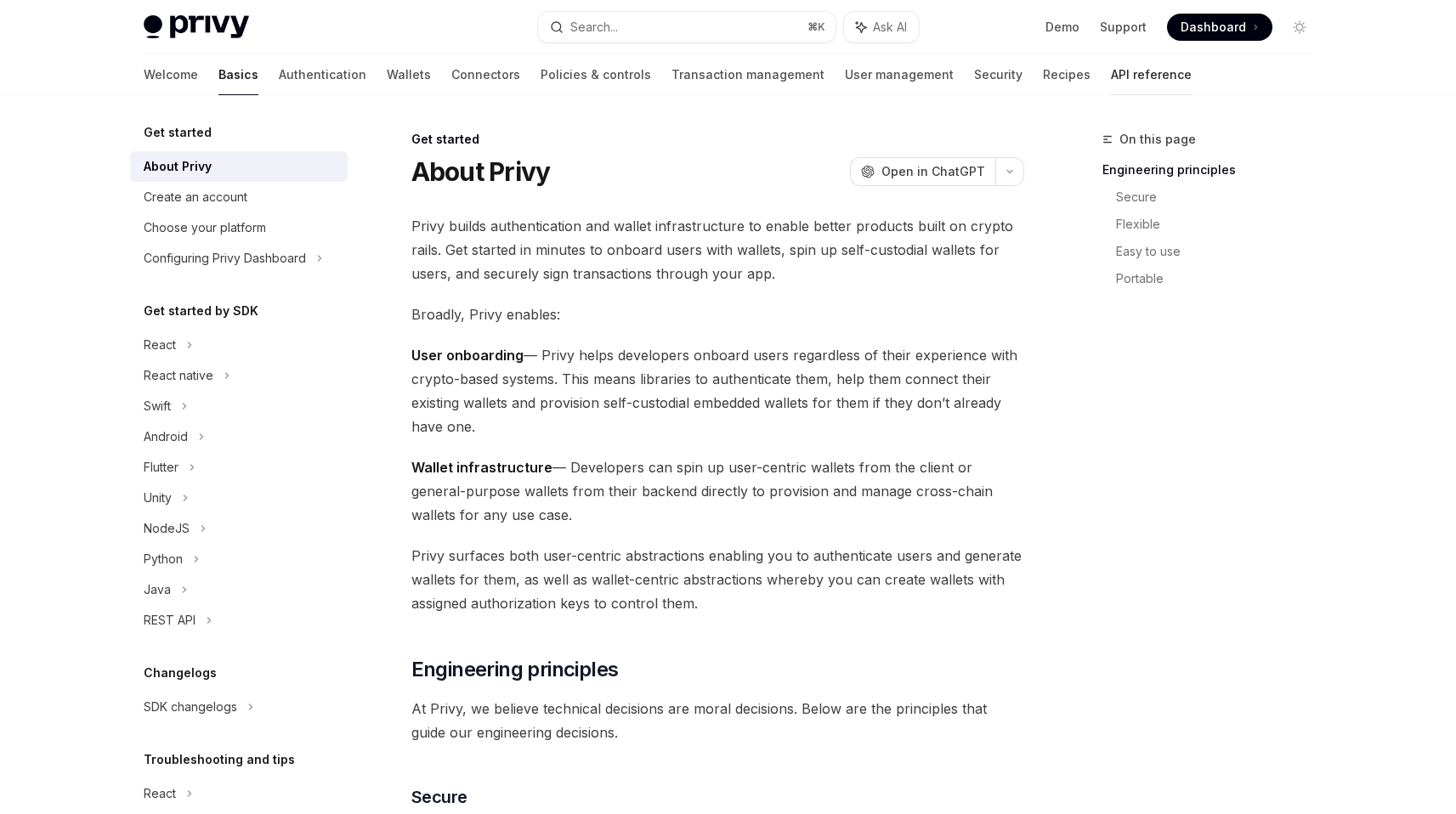
click at [1111, 82] on link "API reference" at bounding box center [1152, 74] width 81 height 41
type textarea "*"
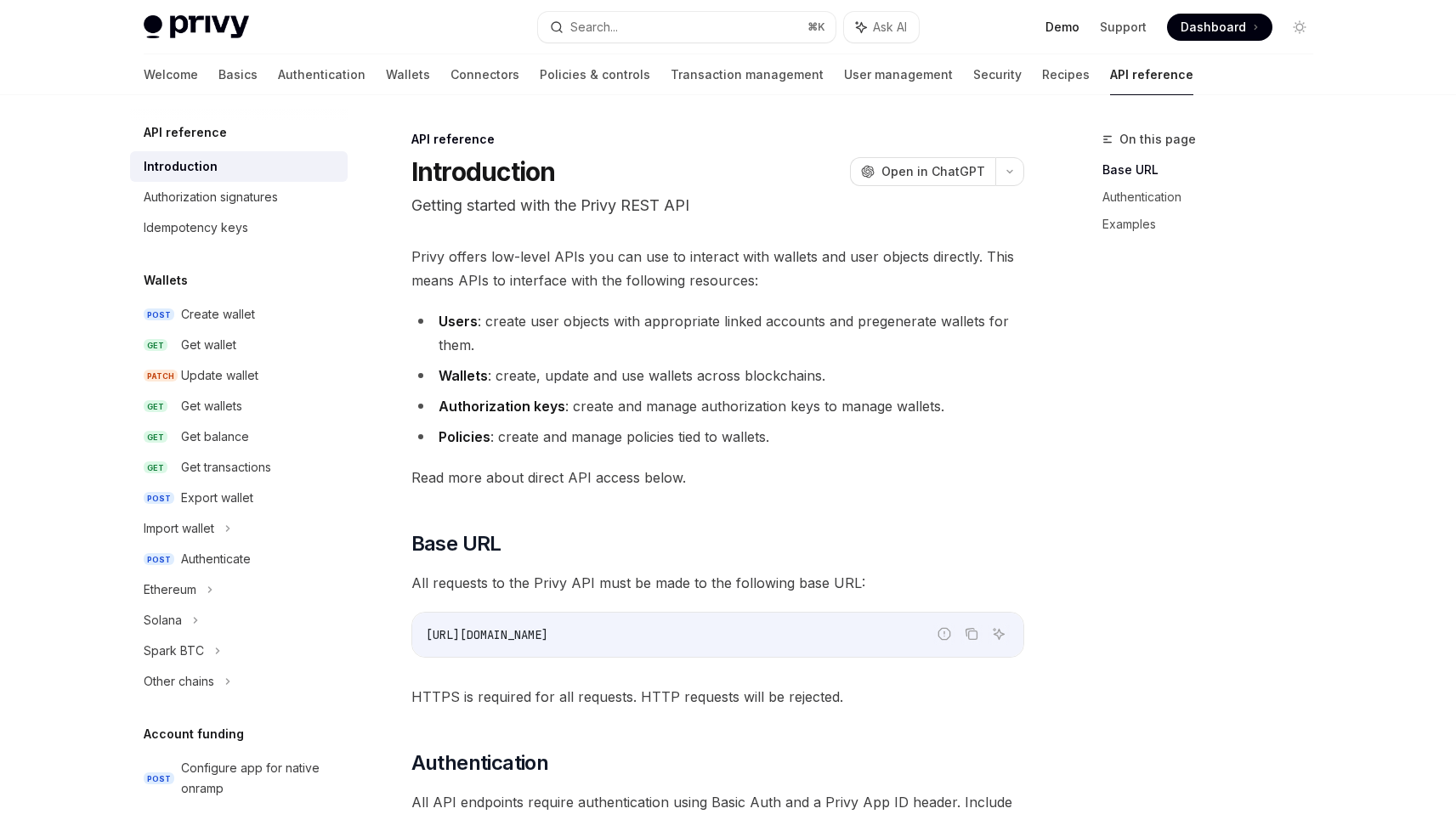
click at [1074, 22] on link "Demo" at bounding box center [1063, 27] width 34 height 17
